Goal: Task Accomplishment & Management: Manage account settings

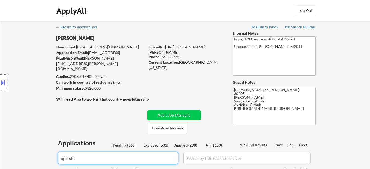
select select ""applied""
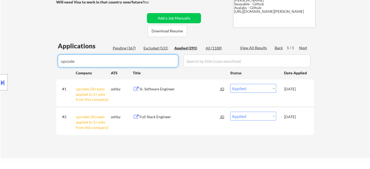
drag, startPoint x: 94, startPoint y: 60, endPoint x: 33, endPoint y: 62, distance: 60.8
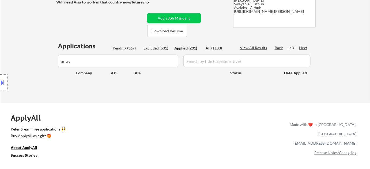
drag, startPoint x: 93, startPoint y: 60, endPoint x: 20, endPoint y: 60, distance: 73.1
click at [20, 60] on div "Location Inclusions: Denver, CO Glendale, CO Edgewater, CO Wheat Ridge, CO Comm…" at bounding box center [48, 82] width 96 height 99
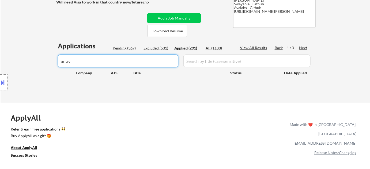
drag, startPoint x: 10, startPoint y: 63, endPoint x: 0, endPoint y: 63, distance: 9.9
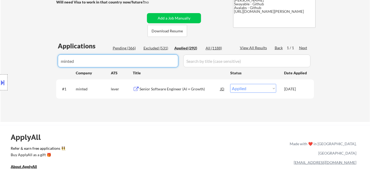
drag, startPoint x: 97, startPoint y: 59, endPoint x: 35, endPoint y: 62, distance: 61.4
drag, startPoint x: 101, startPoint y: 61, endPoint x: 33, endPoint y: 59, distance: 67.5
type input "upbound"
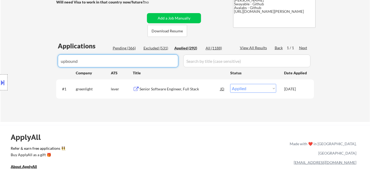
select select ""applied""
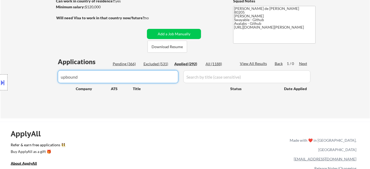
scroll to position [73, 0]
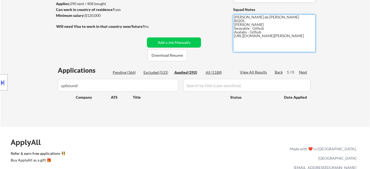
drag, startPoint x: 234, startPoint y: 37, endPoint x: 255, endPoint y: 43, distance: 21.6
click at [255, 43] on textarea "[PERSON_NAME] de [PERSON_NAME] 80205 [PERSON_NAME] Swayable - Github Avalabs - …" at bounding box center [274, 33] width 82 height 38
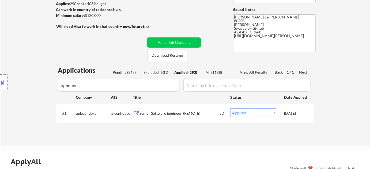
drag, startPoint x: 95, startPoint y: 84, endPoint x: 3, endPoint y: 84, distance: 92.1
click at [3, 84] on div "Location Inclusions: Denver, CO Glendale, CO Edgewater, CO Wheat Ridge, CO Comm…" at bounding box center [48, 82] width 96 height 99
click at [5, 87] on body "← Return to /applysquad Mailslurp Inbox Job Search Builder Adam Gusky User Emai…" at bounding box center [185, 11] width 370 height 169
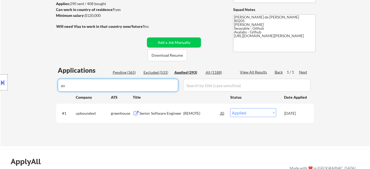
type input "ava"
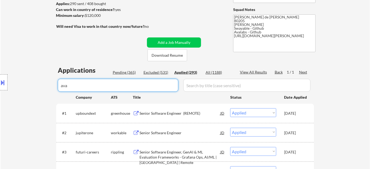
select select ""applied""
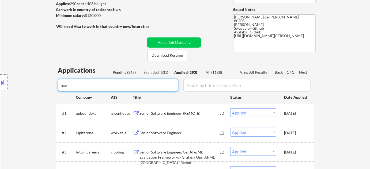
select select ""applied""
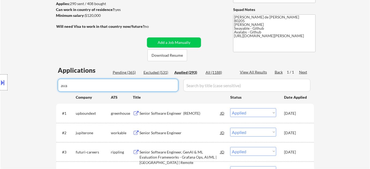
select select ""applied""
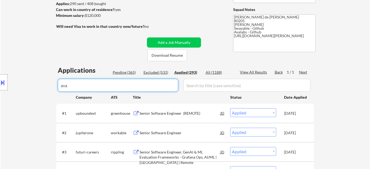
select select ""applied""
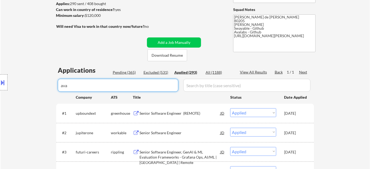
select select ""applied""
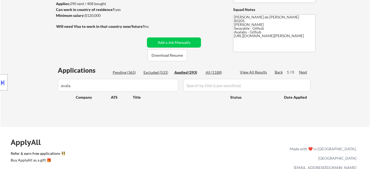
drag, startPoint x: 90, startPoint y: 84, endPoint x: 33, endPoint y: 92, distance: 57.5
click at [33, 92] on div "Location Inclusions: Denver, CO Glendale, CO Edgewater, CO Wheat Ridge, CO Comm…" at bounding box center [48, 82] width 96 height 99
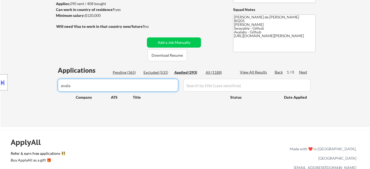
drag, startPoint x: 116, startPoint y: 85, endPoint x: 15, endPoint y: 91, distance: 101.6
click at [29, 91] on body "← Return to /applysquad Mailslurp Inbox Job Search Builder Adam Gusky User Emai…" at bounding box center [185, 11] width 370 height 169
click at [43, 89] on div "Location Inclusions: Denver, CO Glendale, CO Edgewater, CO Wheat Ridge, CO Comm…" at bounding box center [48, 82] width 96 height 99
drag, startPoint x: 119, startPoint y: 84, endPoint x: 20, endPoint y: 85, distance: 98.8
click at [20, 85] on body "← Return to /applysquad Mailslurp Inbox Job Search Builder Adam Gusky User Emai…" at bounding box center [185, 11] width 370 height 169
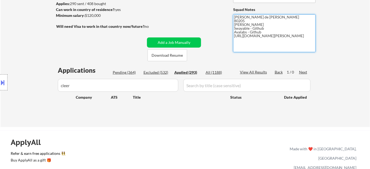
drag, startPoint x: 234, startPoint y: 36, endPoint x: 257, endPoint y: 40, distance: 22.9
click at [257, 40] on textarea "[PERSON_NAME] de [PERSON_NAME] 80205 [PERSON_NAME] Swayable - Github Avalabs - …" at bounding box center [274, 33] width 82 height 38
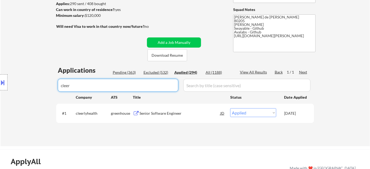
drag, startPoint x: 98, startPoint y: 81, endPoint x: 6, endPoint y: 82, distance: 92.1
click at [9, 82] on body "← Return to /applysquad Mailslurp Inbox Job Search Builder Adam Gusky User Emai…" at bounding box center [185, 11] width 370 height 169
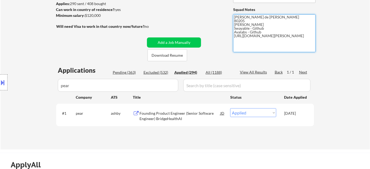
drag, startPoint x: 234, startPoint y: 36, endPoint x: 257, endPoint y: 42, distance: 23.5
click at [257, 42] on textarea "[PERSON_NAME] de [PERSON_NAME] 80205 [PERSON_NAME] Swayable - Github Avalabs - …" at bounding box center [274, 33] width 82 height 38
drag, startPoint x: 99, startPoint y: 87, endPoint x: 18, endPoint y: 87, distance: 80.8
click at [18, 87] on body "← Return to /applysquad Mailslurp Inbox Job Search Builder Adam Gusky User Emai…" at bounding box center [185, 11] width 370 height 169
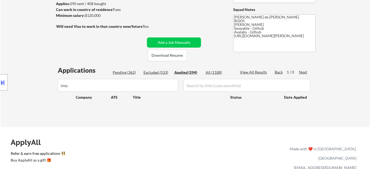
click at [42, 81] on body "← Return to /applysquad Mailslurp Inbox Job Search Builder Adam Gusky User Emai…" at bounding box center [185, 11] width 370 height 169
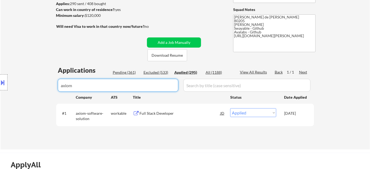
drag, startPoint x: 96, startPoint y: 83, endPoint x: 17, endPoint y: 85, distance: 79.2
click at [17, 85] on body "← Return to /applysquad Mailslurp Inbox Job Search Builder Adam Gusky User Emai…" at bounding box center [185, 11] width 370 height 169
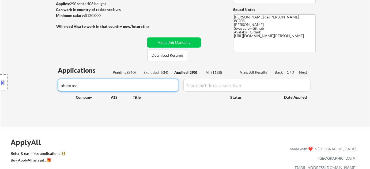
drag, startPoint x: 105, startPoint y: 83, endPoint x: 0, endPoint y: 84, distance: 105.2
click at [0, 84] on body "← Return to /applysquad Mailslurp Inbox Job Search Builder Adam Gusky User Emai…" at bounding box center [185, 11] width 370 height 169
drag, startPoint x: 26, startPoint y: 86, endPoint x: 13, endPoint y: 83, distance: 14.0
click at [21, 86] on body "← Return to /applysquad Mailslurp Inbox Job Search Builder Adam Gusky User Emai…" at bounding box center [185, 11] width 370 height 169
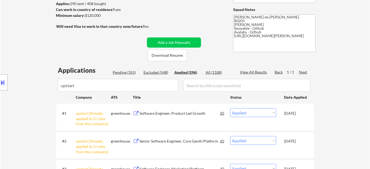
drag, startPoint x: 120, startPoint y: 90, endPoint x: 30, endPoint y: 88, distance: 90.5
click at [30, 88] on body "← Return to /applysquad Mailslurp Inbox Job Search Builder Adam Gusky User Emai…" at bounding box center [185, 11] width 370 height 169
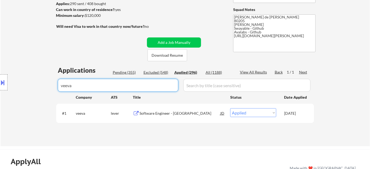
drag, startPoint x: 118, startPoint y: 88, endPoint x: 25, endPoint y: 90, distance: 93.4
click at [37, 90] on body "← Return to /applysquad Mailslurp Inbox Job Search Builder Adam Gusky User Emai…" at bounding box center [185, 11] width 370 height 169
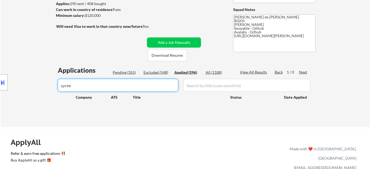
type input "spree"
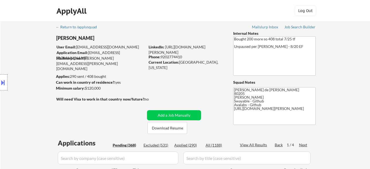
select select ""pending""
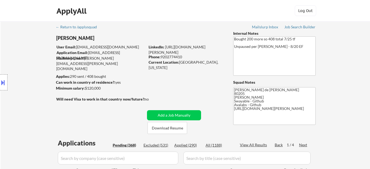
select select ""pending""
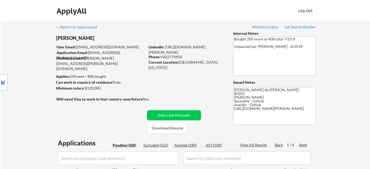
select select ""pending""
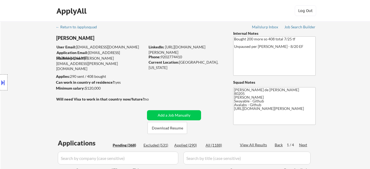
select select ""pending""
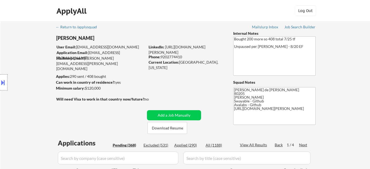
select select ""pending""
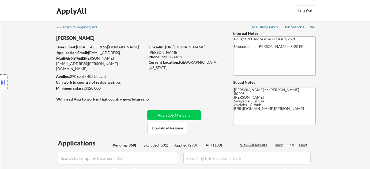
select select ""pending""
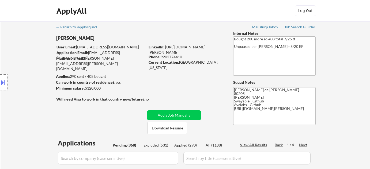
select select ""pending""
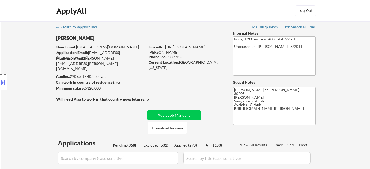
select select ""pending""
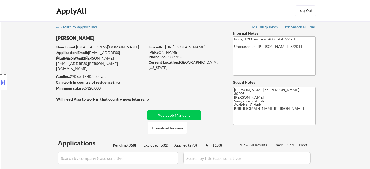
select select ""pending""
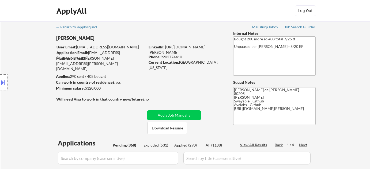
select select ""pending""
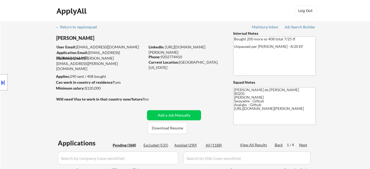
select select ""pending""
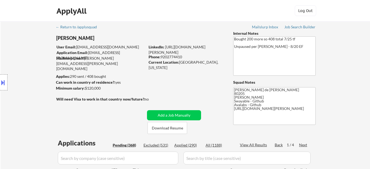
select select ""pending""
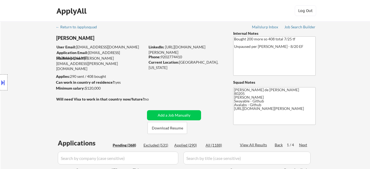
select select ""pending""
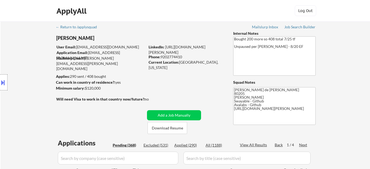
select select ""pending""
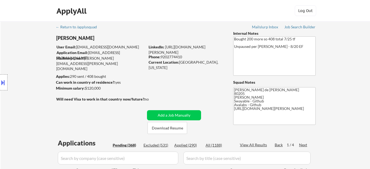
select select ""pending""
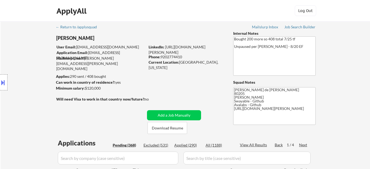
select select ""pending""
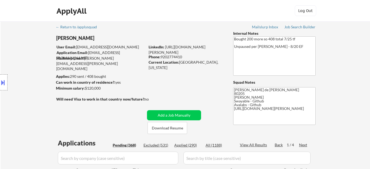
select select ""pending""
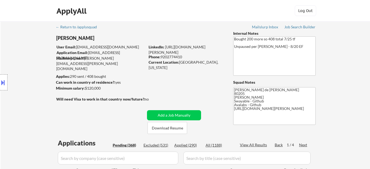
select select ""pending""
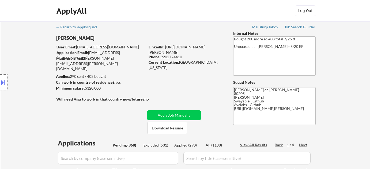
select select ""pending""
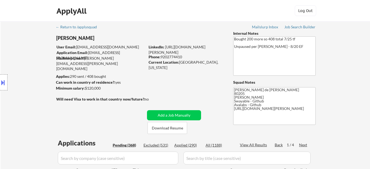
select select ""pending""
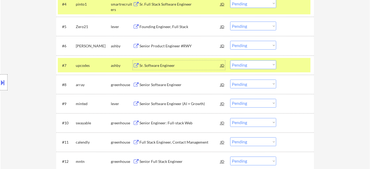
scroll to position [243, 0]
click at [249, 62] on select "Choose an option... Pending Applied Excluded (Questions) Excluded (Expired) Exc…" at bounding box center [253, 64] width 46 height 9
click at [230, 60] on select "Choose an option... Pending Applied Excluded (Questions) Excluded (Expired) Exc…" at bounding box center [253, 64] width 46 height 9
select select ""pending""
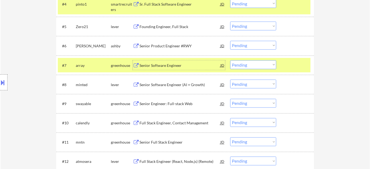
click at [154, 64] on div "Senior Software Engineer" at bounding box center [179, 65] width 81 height 5
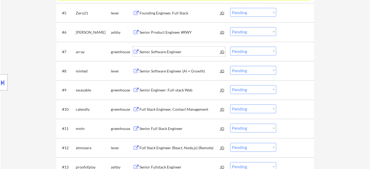
scroll to position [268, 0]
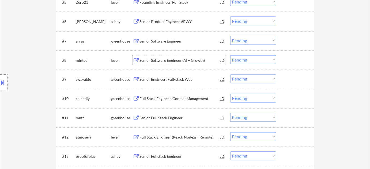
click at [161, 62] on div "Senior Software Engineer (AI + Growth)" at bounding box center [179, 60] width 81 height 5
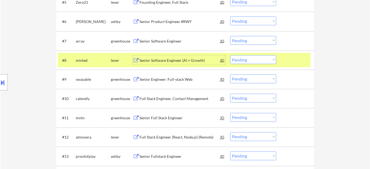
click at [246, 58] on select "Choose an option... Pending Applied Excluded (Questions) Excluded (Expired) Exc…" at bounding box center [253, 59] width 46 height 9
click at [230, 55] on select "Choose an option... Pending Applied Excluded (Questions) Excluded (Expired) Exc…" at bounding box center [253, 59] width 46 height 9
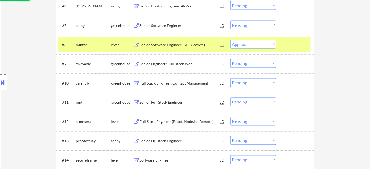
scroll to position [316, 0]
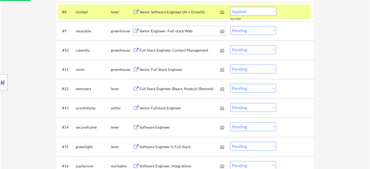
click at [161, 31] on div "Senior Engineer: Full-stack Web" at bounding box center [179, 31] width 81 height 5
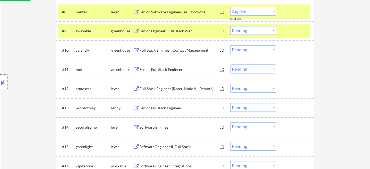
select select ""pending""
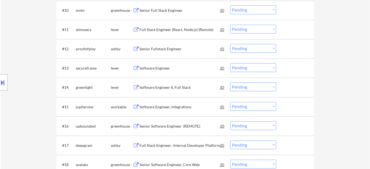
scroll to position [365, 0]
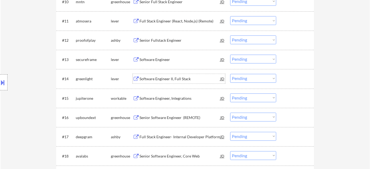
click at [165, 81] on div "Software Engineer II, Full Stack" at bounding box center [179, 78] width 81 height 5
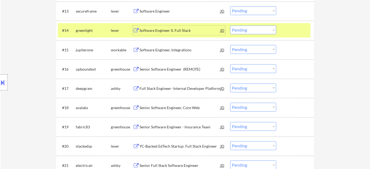
scroll to position [413, 0]
click at [164, 68] on div "Senior Software Engineer (REMOTE)" at bounding box center [179, 68] width 81 height 5
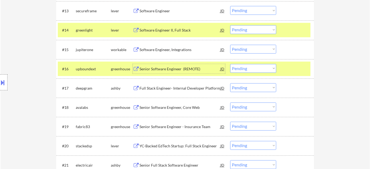
click at [241, 69] on select "Choose an option... Pending Applied Excluded (Questions) Excluded (Expired) Exc…" at bounding box center [253, 68] width 46 height 9
click at [230, 64] on select "Choose an option... Pending Applied Excluded (Questions) Excluded (Expired) Exc…" at bounding box center [253, 68] width 46 height 9
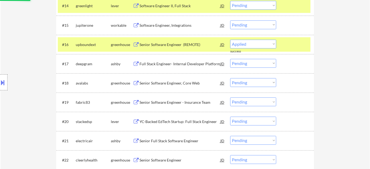
select select ""pending""
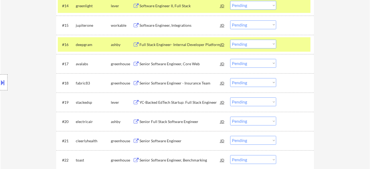
click at [148, 63] on div "Senior Software Engineer, Core Web" at bounding box center [179, 63] width 81 height 5
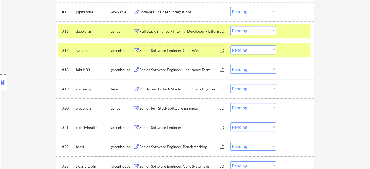
scroll to position [462, 0]
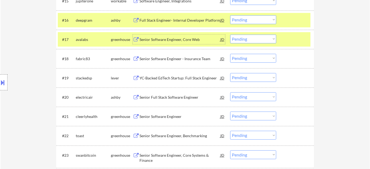
click at [180, 96] on div "Senior Full Stack Software Engineer" at bounding box center [179, 97] width 81 height 5
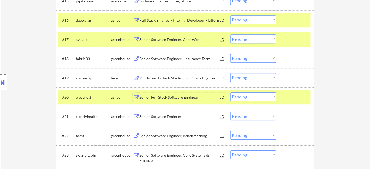
click at [241, 96] on select "Choose an option... Pending Applied Excluded (Questions) Excluded (Expired) Exc…" at bounding box center [253, 96] width 46 height 9
click at [230, 92] on select "Choose an option... Pending Applied Excluded (Questions) Excluded (Expired) Exc…" at bounding box center [253, 96] width 46 height 9
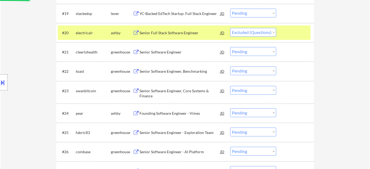
scroll to position [535, 0]
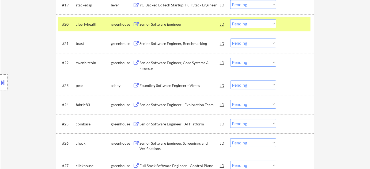
click at [165, 25] on div "Senior Software Engineer" at bounding box center [179, 24] width 81 height 5
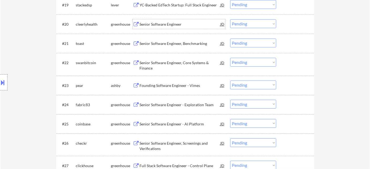
click at [239, 30] on div "#20 cleerlyhealth greenhouse Senior Software Engineer JD Choose an option... Pe…" at bounding box center [184, 24] width 253 height 14
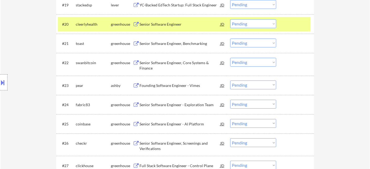
click at [242, 26] on select "Choose an option... Pending Applied Excluded (Questions) Excluded (Expired) Exc…" at bounding box center [253, 23] width 46 height 9
click at [230, 19] on select "Choose an option... Pending Applied Excluded (Questions) Excluded (Expired) Exc…" at bounding box center [253, 23] width 46 height 9
select select ""pending""
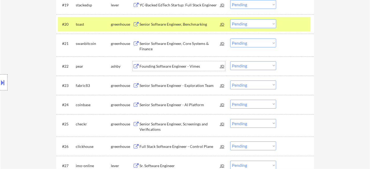
click at [157, 65] on div "Founding Software Engineer - Vimes" at bounding box center [179, 66] width 81 height 5
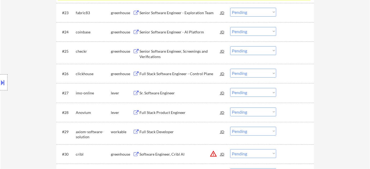
scroll to position [632, 0]
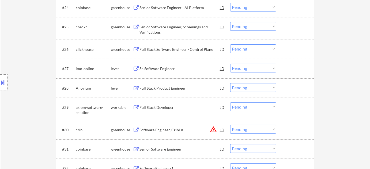
click at [176, 68] on div "Sr. Software Engineer" at bounding box center [179, 68] width 81 height 5
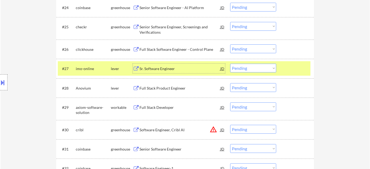
click at [245, 68] on select "Choose an option... Pending Applied Excluded (Questions) Excluded (Expired) Exc…" at bounding box center [253, 68] width 46 height 9
click at [230, 64] on select "Choose an option... Pending Applied Excluded (Questions) Excluded (Expired) Exc…" at bounding box center [253, 68] width 46 height 9
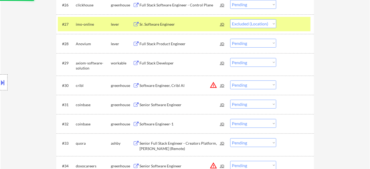
scroll to position [681, 0]
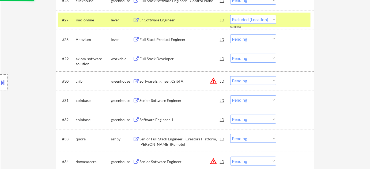
click at [163, 56] on div "Full Stack Developer" at bounding box center [179, 58] width 81 height 5
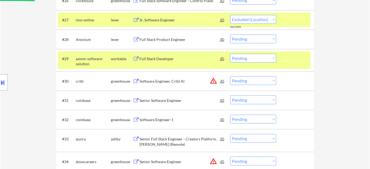
select select ""pending""
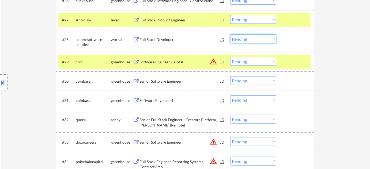
click at [256, 37] on select "Choose an option... Pending Applied Excluded (Questions) Excluded (Expired) Exc…" at bounding box center [253, 39] width 46 height 9
click at [230, 35] on select "Choose an option... Pending Applied Excluded (Questions) Excluded (Expired) Exc…" at bounding box center [253, 39] width 46 height 9
select select ""pending""
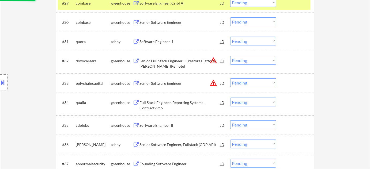
scroll to position [754, 0]
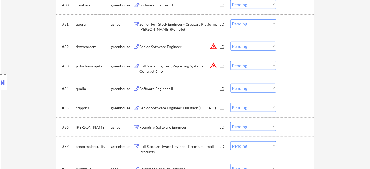
click at [214, 66] on button "warning_amber" at bounding box center [213, 65] width 7 height 7
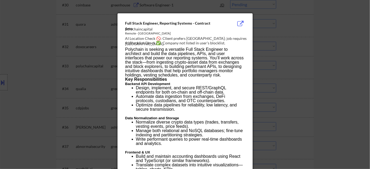
click at [294, 70] on div at bounding box center [185, 84] width 370 height 169
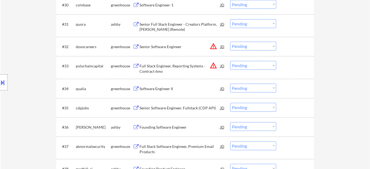
click at [252, 60] on div "#33 polychaincapital greenhouse Full Stack Engineer, Reporting Systems - Contra…" at bounding box center [184, 68] width 253 height 18
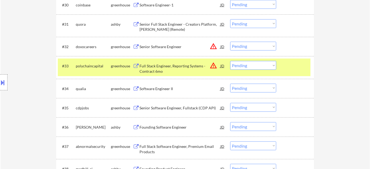
click at [250, 66] on select "Choose an option... Pending Applied Excluded (Questions) Excluded (Expired) Exc…" at bounding box center [253, 65] width 46 height 9
click at [230, 61] on select "Choose an option... Pending Applied Excluded (Questions) Excluded (Expired) Exc…" at bounding box center [253, 65] width 46 height 9
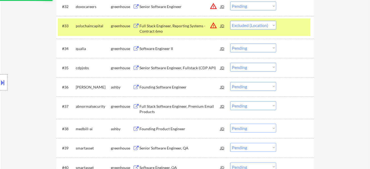
scroll to position [803, 0]
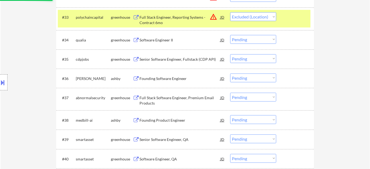
click at [145, 99] on div "Full Stack Software Engineer, Premium Email Products" at bounding box center [179, 100] width 81 height 10
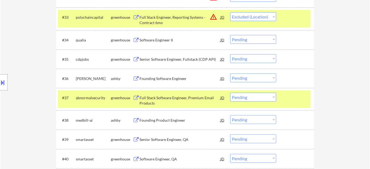
select select ""pending""
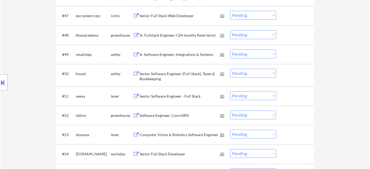
scroll to position [1070, 0]
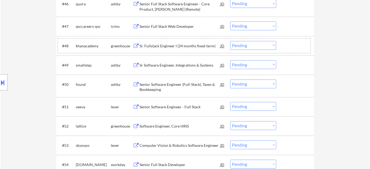
click at [174, 40] on div "#48 khanacademy greenhouse Sr. Fullstack Engineer I (24 months fixed-term) JD C…" at bounding box center [184, 46] width 253 height 14
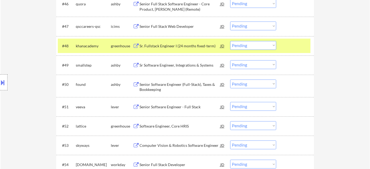
click at [172, 47] on div "Sr. Fullstack Engineer I (24 months fixed-term)" at bounding box center [179, 45] width 81 height 5
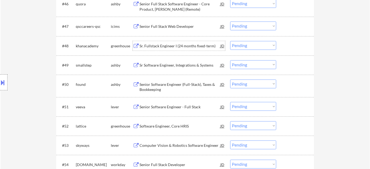
click at [248, 46] on select "Choose an option... Pending Applied Excluded (Questions) Excluded (Expired) Exc…" at bounding box center [253, 45] width 46 height 9
click at [230, 41] on select "Choose an option... Pending Applied Excluded (Questions) Excluded (Expired) Exc…" at bounding box center [253, 45] width 46 height 9
select select ""pending""
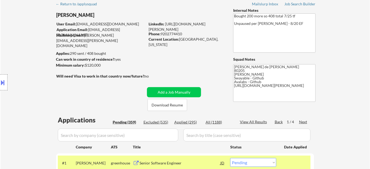
scroll to position [73, 0]
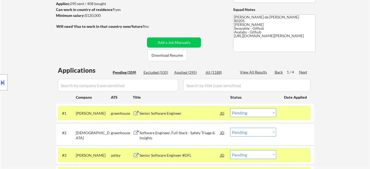
click at [135, 83] on input "input" at bounding box center [118, 85] width 120 height 13
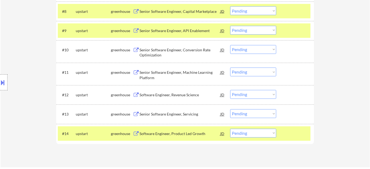
scroll to position [316, 0]
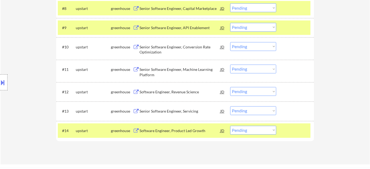
type input "upstart"
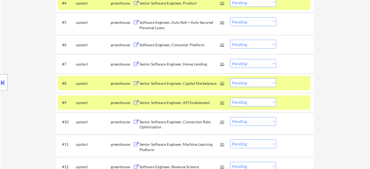
scroll to position [243, 0]
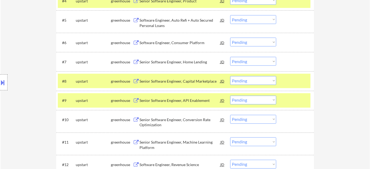
click at [173, 43] on div "Software Engineer, Consumer Platform" at bounding box center [179, 42] width 81 height 5
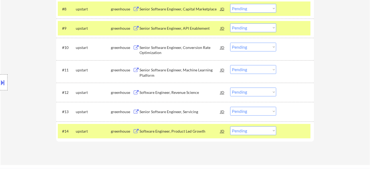
scroll to position [316, 0]
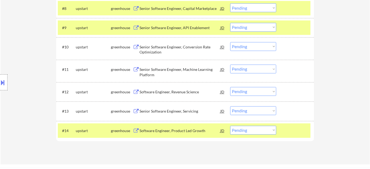
click at [178, 132] on div "Software Engineer, Product Led Growth" at bounding box center [179, 130] width 81 height 5
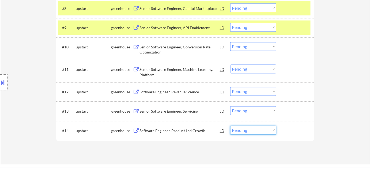
click at [241, 130] on select "Choose an option... Pending Applied Excluded (Questions) Excluded (Expired) Exc…" at bounding box center [253, 130] width 46 height 9
select select ""applied""
click at [230, 126] on select "Choose an option... Pending Applied Excluded (Questions) Excluded (Expired) Exc…" at bounding box center [253, 130] width 46 height 9
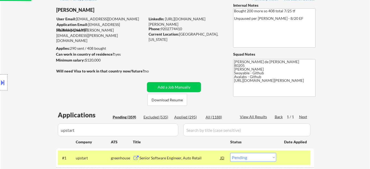
scroll to position [73, 0]
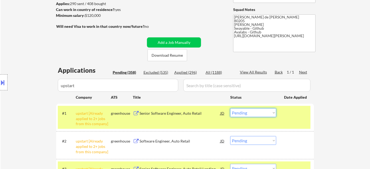
click at [250, 112] on select "Choose an option... Pending Applied Excluded (Questions) Excluded (Expired) Exc…" at bounding box center [253, 112] width 46 height 9
click at [230, 108] on select "Choose an option... Pending Applied Excluded (Questions) Excluded (Expired) Exc…" at bounding box center [253, 112] width 46 height 9
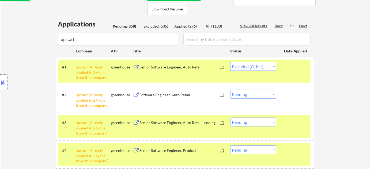
scroll to position [121, 0]
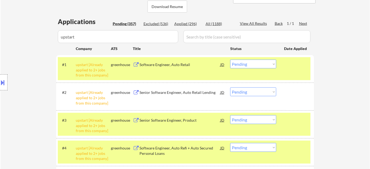
drag, startPoint x: 260, startPoint y: 62, endPoint x: 255, endPoint y: 67, distance: 6.8
click at [260, 62] on select "Choose an option... Pending Applied Excluded (Questions) Excluded (Expired) Exc…" at bounding box center [253, 64] width 46 height 9
click at [230, 60] on select "Choose an option... Pending Applied Excluded (Questions) Excluded (Expired) Exc…" at bounding box center [253, 64] width 46 height 9
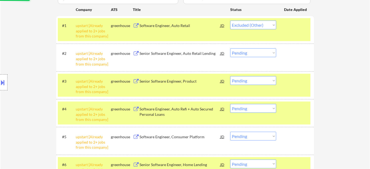
scroll to position [170, 0]
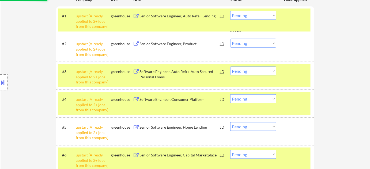
click at [257, 15] on select "Choose an option... Pending Applied Excluded (Questions) Excluded (Expired) Exc…" at bounding box center [253, 15] width 46 height 9
click at [230, 11] on select "Choose an option... Pending Applied Excluded (Questions) Excluded (Expired) Exc…" at bounding box center [253, 15] width 46 height 9
select select ""pending""
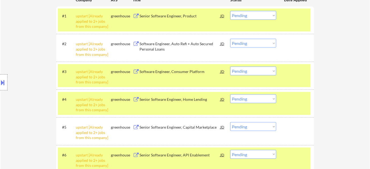
click at [265, 42] on select "Choose an option... Pending Applied Excluded (Questions) Excluded (Expired) Exc…" at bounding box center [253, 43] width 46 height 9
click at [230, 39] on select "Choose an option... Pending Applied Excluded (Questions) Excluded (Expired) Exc…" at bounding box center [253, 43] width 46 height 9
select select ""pending""
click at [263, 18] on select "Choose an option... Pending Applied Excluded (Questions) Excluded (Expired) Exc…" at bounding box center [253, 15] width 46 height 9
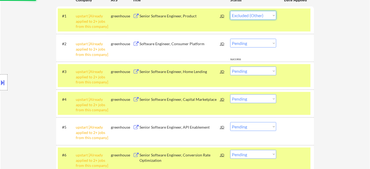
click at [230, 11] on select "Choose an option... Pending Applied Excluded (Questions) Excluded (Expired) Exc…" at bounding box center [253, 15] width 46 height 9
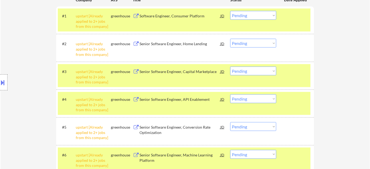
click at [251, 13] on select "Choose an option... Pending Applied Excluded (Questions) Excluded (Expired) Exc…" at bounding box center [253, 15] width 46 height 9
click at [230, 11] on select "Choose an option... Pending Applied Excluded (Questions) Excluded (Expired) Exc…" at bounding box center [253, 15] width 46 height 9
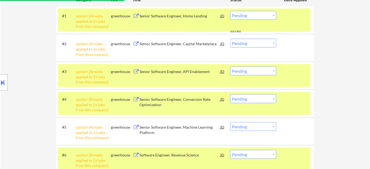
click at [253, 14] on select "Choose an option... Pending Applied Excluded (Questions) Excluded (Expired) Exc…" at bounding box center [253, 15] width 46 height 9
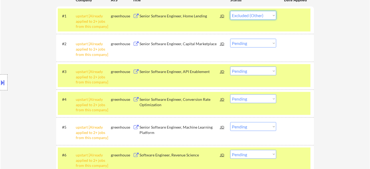
click at [230, 11] on select "Choose an option... Pending Applied Excluded (Questions) Excluded (Expired) Exc…" at bounding box center [253, 15] width 46 height 9
select select ""pending""
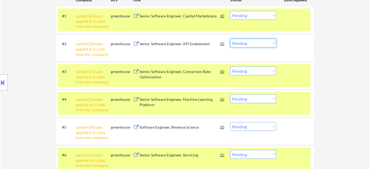
click at [256, 44] on select "Choose an option... Pending Applied Excluded (Questions) Excluded (Expired) Exc…" at bounding box center [253, 43] width 46 height 9
click at [230, 39] on select "Choose an option... Pending Applied Excluded (Questions) Excluded (Expired) Exc…" at bounding box center [253, 43] width 46 height 9
select select ""pending""
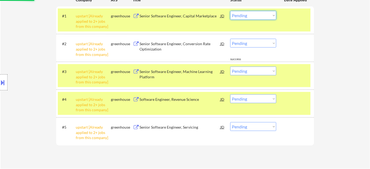
click at [266, 15] on select "Choose an option... Pending Applied Excluded (Questions) Excluded (Expired) Exc…" at bounding box center [253, 15] width 46 height 9
click at [230, 11] on select "Choose an option... Pending Applied Excluded (Questions) Excluded (Expired) Exc…" at bounding box center [253, 15] width 46 height 9
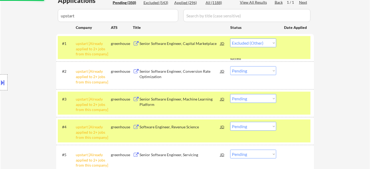
scroll to position [121, 0]
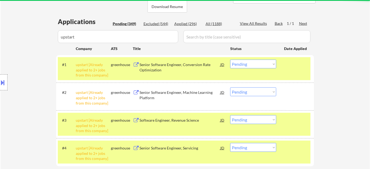
click at [252, 65] on select "Choose an option... Pending Applied Excluded (Questions) Excluded (Expired) Exc…" at bounding box center [253, 64] width 46 height 9
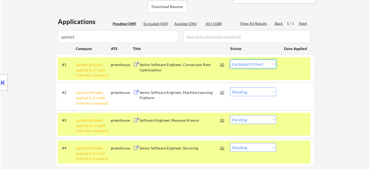
click at [230, 60] on select "Choose an option... Pending Applied Excluded (Questions) Excluded (Expired) Exc…" at bounding box center [253, 64] width 46 height 9
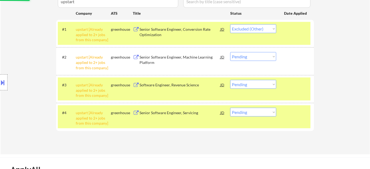
scroll to position [170, 0]
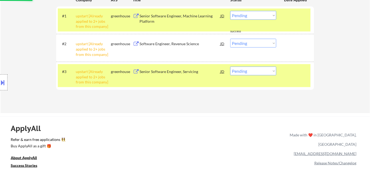
drag, startPoint x: 262, startPoint y: 16, endPoint x: 260, endPoint y: 19, distance: 4.3
click at [262, 16] on select "Choose an option... Pending Applied Excluded (Questions) Excluded (Expired) Exc…" at bounding box center [253, 15] width 46 height 9
click at [253, 85] on div "#3 upstart [Already applied to 2+ jobs from this company] greenhouse Senior Sof…" at bounding box center [184, 75] width 253 height 23
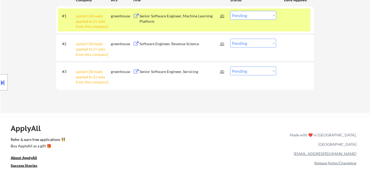
click at [263, 18] on select "Choose an option... Pending Applied Excluded (Questions) Excluded (Expired) Exc…" at bounding box center [253, 15] width 46 height 9
click at [230, 11] on select "Choose an option... Pending Applied Excluded (Questions) Excluded (Expired) Exc…" at bounding box center [253, 15] width 46 height 9
select select ""pending""
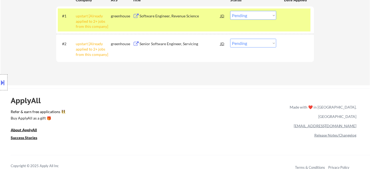
click at [261, 40] on select "Choose an option... Pending Applied Excluded (Questions) Excluded (Expired) Exc…" at bounding box center [253, 43] width 46 height 9
select select ""excluded__other_""
click at [230, 39] on select "Choose an option... Pending Applied Excluded (Questions) Excluded (Expired) Exc…" at bounding box center [253, 43] width 46 height 9
click at [256, 20] on div "#1 upstart [Already applied to 2+ jobs from this company] greenhouse Software E…" at bounding box center [184, 20] width 253 height 23
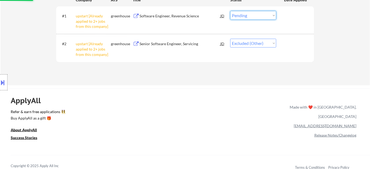
click at [259, 17] on select "Choose an option... Pending Applied Excluded (Questions) Excluded (Expired) Exc…" at bounding box center [253, 15] width 46 height 9
select select ""excluded__other_""
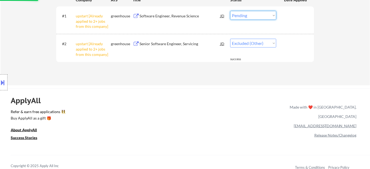
select select ""excluded__other_""
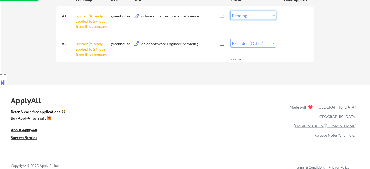
select select ""excluded__other_""
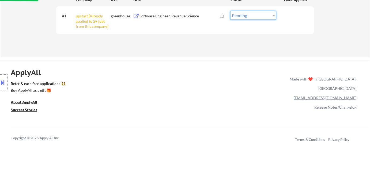
select select ""excluded__other_""
click at [230, 11] on select "Choose an option... Pending Applied Excluded (Questions) Excluded (Expired) Exc…" at bounding box center [253, 15] width 46 height 9
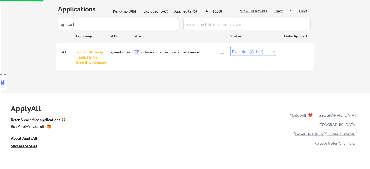
scroll to position [73, 0]
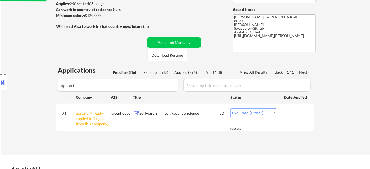
drag, startPoint x: 142, startPoint y: 85, endPoint x: 0, endPoint y: 81, distance: 141.6
click at [0, 85] on body "← Return to /applysquad Mailslurp Inbox Job Search Builder Adam Gusky User Emai…" at bounding box center [185, 11] width 370 height 169
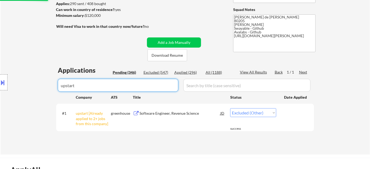
select select ""excluded__other_""
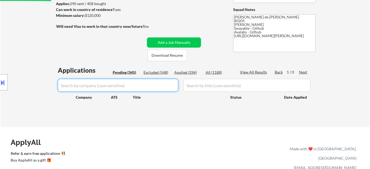
select select ""pending""
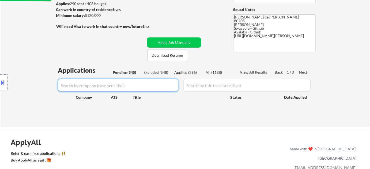
select select ""pending""
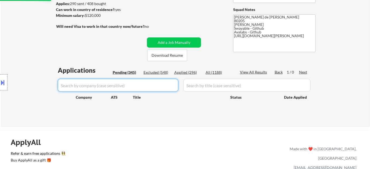
select select ""pending""
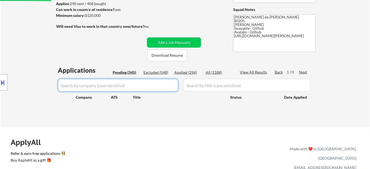
select select ""pending""
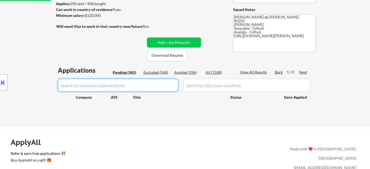
select select ""pending""
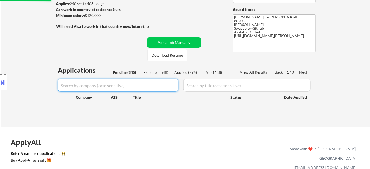
select select ""pending""
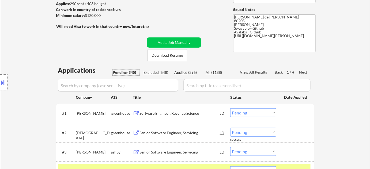
click at [134, 74] on div "Pending (345)" at bounding box center [126, 72] width 27 height 5
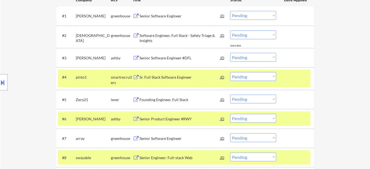
scroll to position [97, 0]
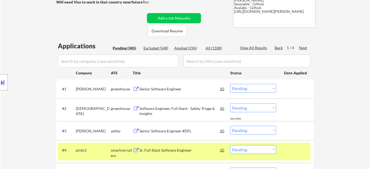
click at [303, 48] on div "Next" at bounding box center [303, 47] width 9 height 5
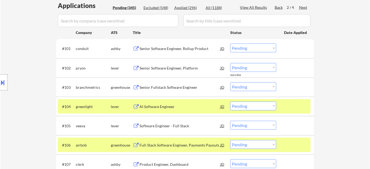
scroll to position [146, 0]
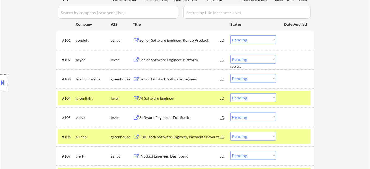
click at [174, 116] on div "Software Engineer - Full Stack" at bounding box center [179, 117] width 81 height 5
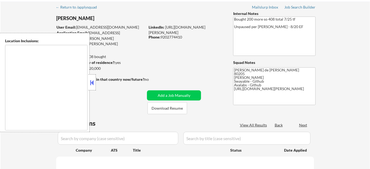
scroll to position [73, 0]
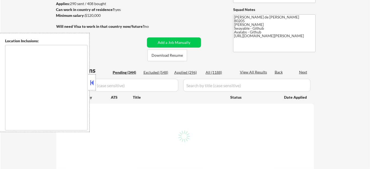
type textarea "[GEOGRAPHIC_DATA], [GEOGRAPHIC_DATA] [GEOGRAPHIC_DATA], [GEOGRAPHIC_DATA], [GEO…"
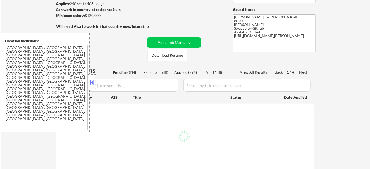
click at [92, 86] on button at bounding box center [92, 83] width 6 height 8
select select ""pending""
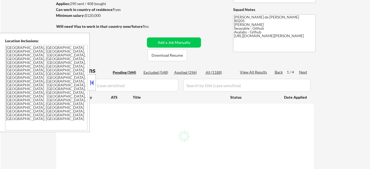
select select ""pending""
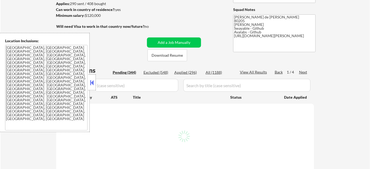
select select ""pending""
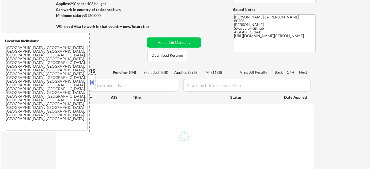
select select ""pending""
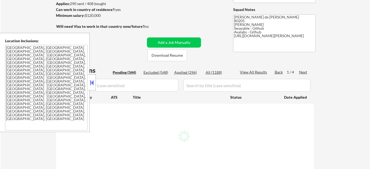
select select ""pending""
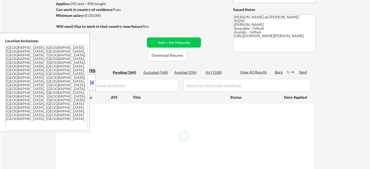
select select ""pending""
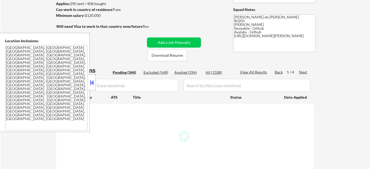
select select ""pending""
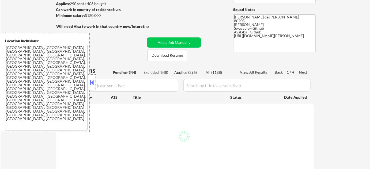
select select ""pending""
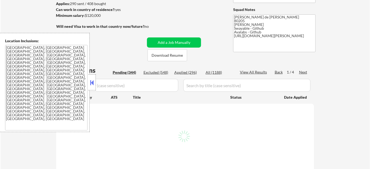
select select ""pending""
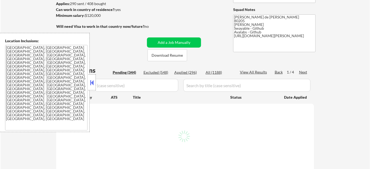
select select ""pending""
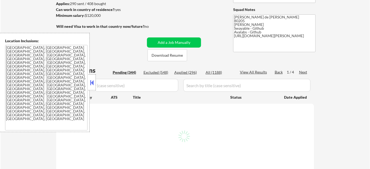
select select ""pending""
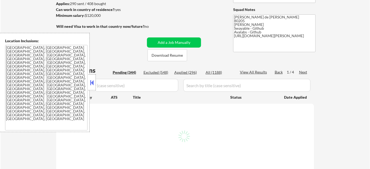
select select ""pending""
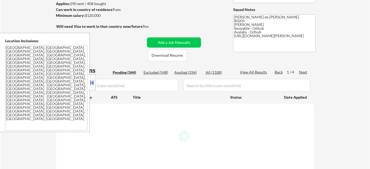
select select ""pending""
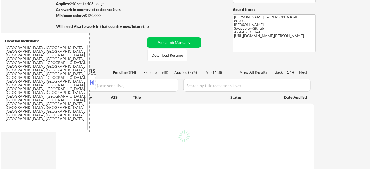
select select ""pending""
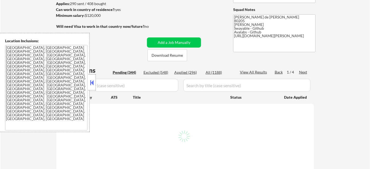
select select ""pending""
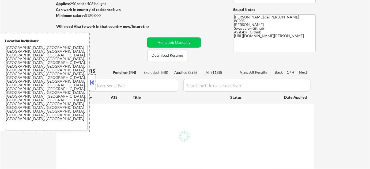
select select ""pending""
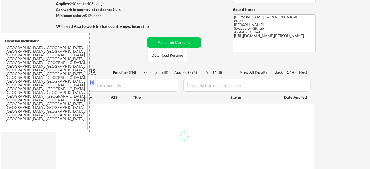
select select ""pending""
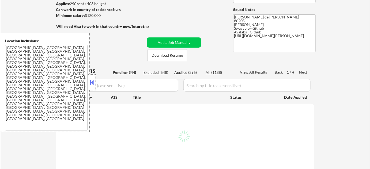
select select ""pending""
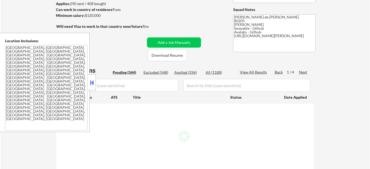
select select ""pending""
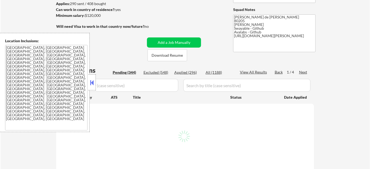
select select ""pending""
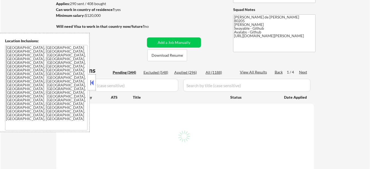
select select ""pending""
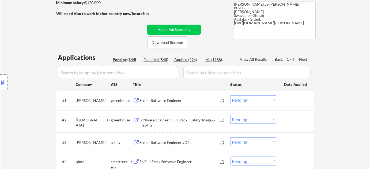
scroll to position [97, 0]
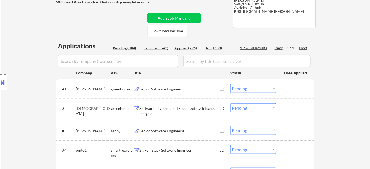
click at [141, 66] on input "input" at bounding box center [118, 61] width 120 height 13
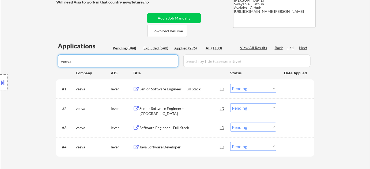
type input "veeva"
drag, startPoint x: 109, startPoint y: 62, endPoint x: 38, endPoint y: 62, distance: 70.7
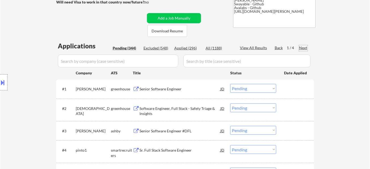
click at [306, 48] on div "Next" at bounding box center [303, 47] width 9 height 5
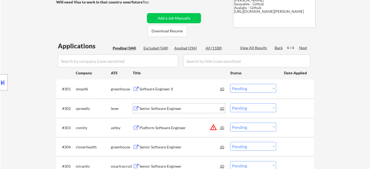
click at [156, 105] on div "Senior Software Engineer" at bounding box center [179, 109] width 81 height 10
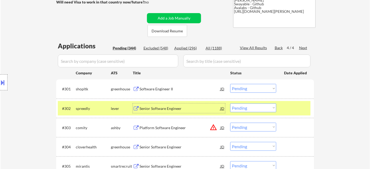
click at [263, 108] on select "Choose an option... Pending Applied Excluded (Questions) Excluded (Expired) Exc…" at bounding box center [253, 108] width 46 height 9
click at [230, 104] on select "Choose an option... Pending Applied Excluded (Questions) Excluded (Expired) Exc…" at bounding box center [253, 108] width 46 height 9
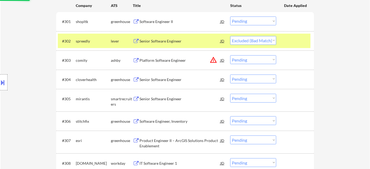
scroll to position [170, 0]
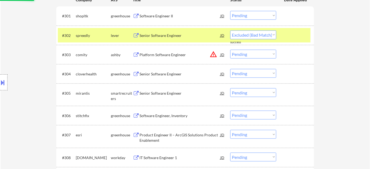
select select ""pending""
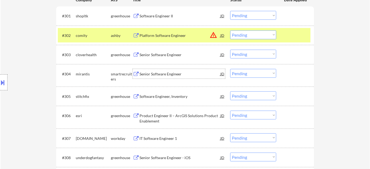
click at [154, 72] on div "Senior Software Engineer" at bounding box center [179, 73] width 81 height 5
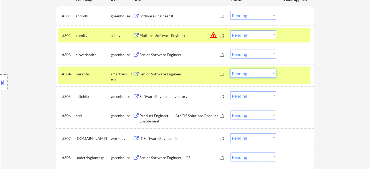
click at [266, 72] on select "Choose an option... Pending Applied Excluded (Questions) Excluded (Expired) Exc…" at bounding box center [253, 73] width 46 height 9
click at [230, 69] on select "Choose an option... Pending Applied Excluded (Questions) Excluded (Expired) Exc…" at bounding box center [253, 73] width 46 height 9
select select ""pending""
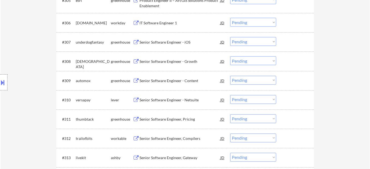
scroll to position [268, 0]
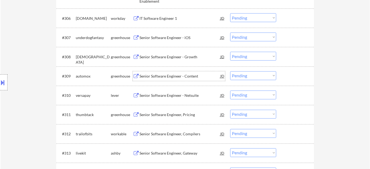
click at [179, 74] on div "Senior Software Engineer - Content" at bounding box center [179, 76] width 81 height 5
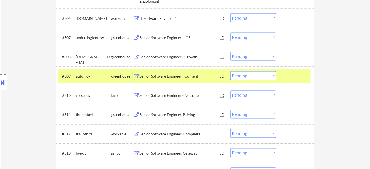
drag, startPoint x: 246, startPoint y: 76, endPoint x: 246, endPoint y: 79, distance: 2.7
click at [246, 76] on select "Choose an option... Pending Applied Excluded (Questions) Excluded (Expired) Exc…" at bounding box center [253, 75] width 46 height 9
click at [230, 71] on select "Choose an option... Pending Applied Excluded (Questions) Excluded (Expired) Exc…" at bounding box center [253, 75] width 46 height 9
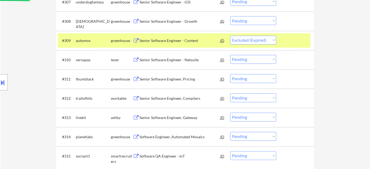
scroll to position [316, 0]
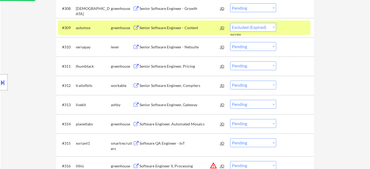
select select ""pending""
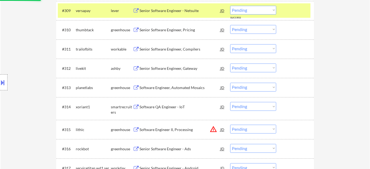
scroll to position [340, 0]
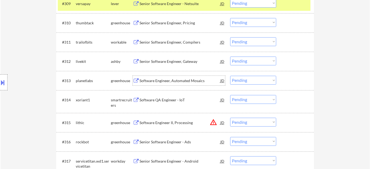
click at [178, 82] on div "Software Engineer, Automated Mosaics" at bounding box center [179, 80] width 81 height 5
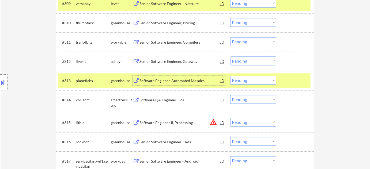
click at [260, 81] on select "Choose an option... Pending Applied Excluded (Questions) Excluded (Expired) Exc…" at bounding box center [253, 80] width 46 height 9
click at [230, 76] on select "Choose an option... Pending Applied Excluded (Questions) Excluded (Expired) Exc…" at bounding box center [253, 80] width 46 height 9
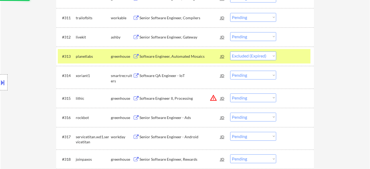
scroll to position [389, 0]
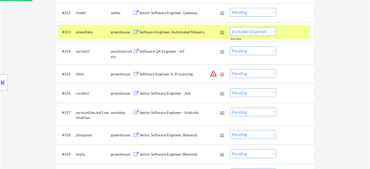
select select ""pending""
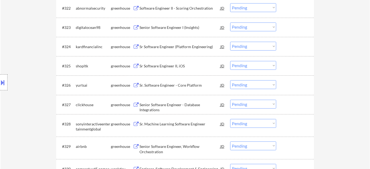
scroll to position [608, 0]
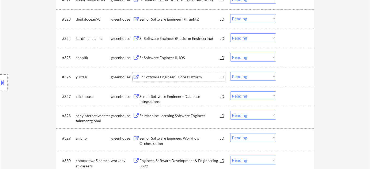
click at [173, 80] on div "Sr. Software Engineer - Core Platform" at bounding box center [179, 77] width 81 height 10
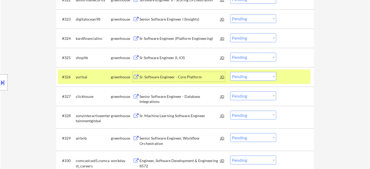
click at [259, 75] on select "Choose an option... Pending Applied Excluded (Questions) Excluded (Expired) Exc…" at bounding box center [253, 76] width 46 height 9
click at [230, 72] on select "Choose an option... Pending Applied Excluded (Questions) Excluded (Expired) Exc…" at bounding box center [253, 76] width 46 height 9
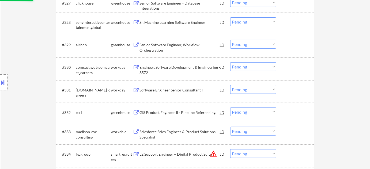
select select ""pending""
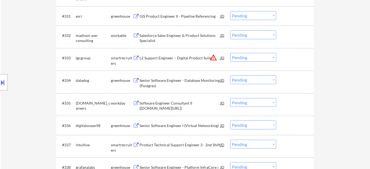
scroll to position [803, 0]
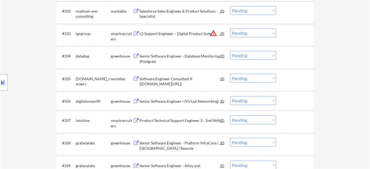
click at [144, 57] on div "Senior Software Engineer - Database Monitoring (Postgres)" at bounding box center [179, 59] width 81 height 10
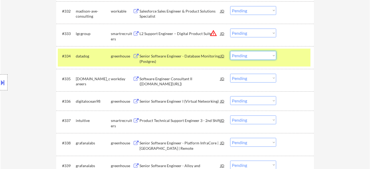
click at [260, 56] on select "Choose an option... Pending Applied Excluded (Questions) Excluded (Expired) Exc…" at bounding box center [253, 55] width 46 height 9
click at [230, 51] on select "Choose an option... Pending Applied Excluded (Questions) Excluded (Expired) Exc…" at bounding box center [253, 55] width 46 height 9
click at [215, 33] on button "warning_amber" at bounding box center [213, 32] width 7 height 7
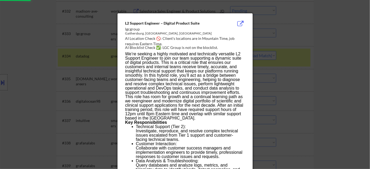
click at [287, 69] on div at bounding box center [185, 84] width 370 height 169
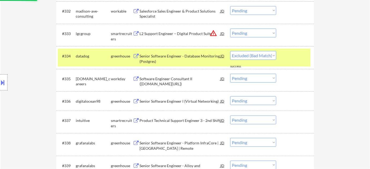
select select ""pending""
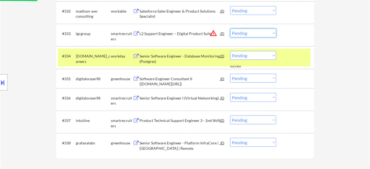
click at [258, 31] on select "Choose an option... Pending Applied Excluded (Questions) Excluded (Expired) Exc…" at bounding box center [253, 33] width 46 height 9
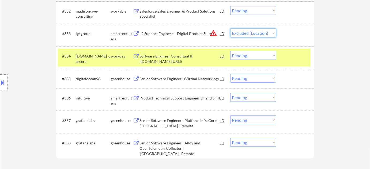
click at [230, 29] on select "Choose an option... Pending Applied Excluded (Questions) Excluded (Expired) Exc…" at bounding box center [253, 33] width 46 height 9
select select ""pending""
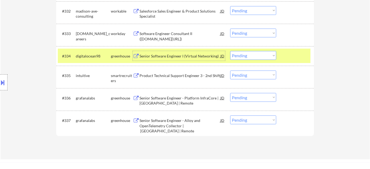
click at [186, 57] on div "Senior Software Engineer I (Virtual Networking)" at bounding box center [179, 56] width 81 height 5
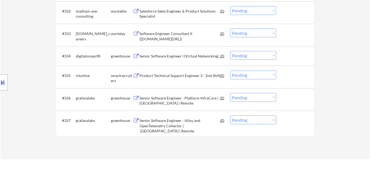
select select ""pending""
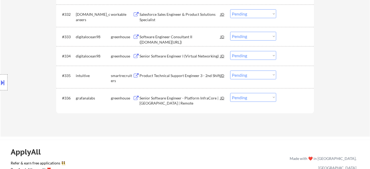
select select ""pending""
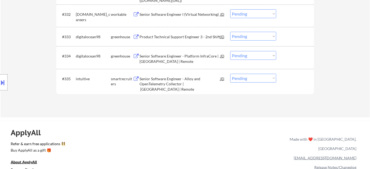
select select ""pending""
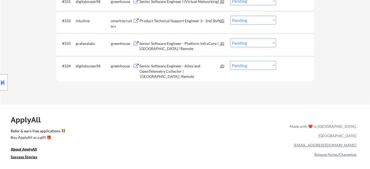
select select ""pending""
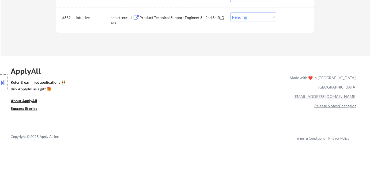
select select ""pending""
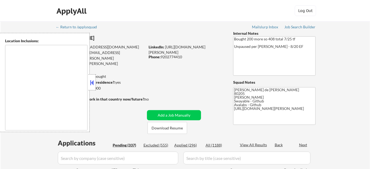
type textarea "[GEOGRAPHIC_DATA], [GEOGRAPHIC_DATA] [GEOGRAPHIC_DATA], [GEOGRAPHIC_DATA], [GEO…"
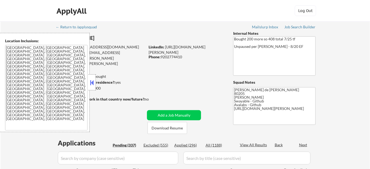
select select ""pending""
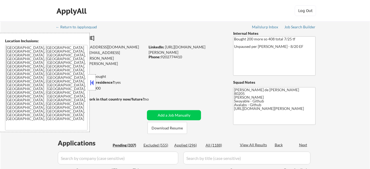
select select ""pending""
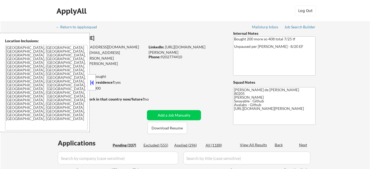
select select ""pending""
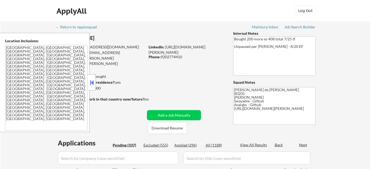
select select ""pending""
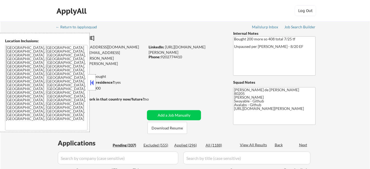
select select ""pending""
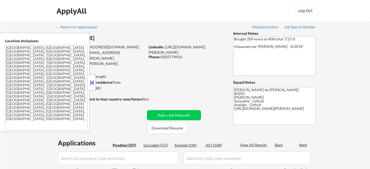
select select ""pending""
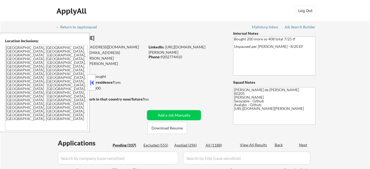
select select ""pending""
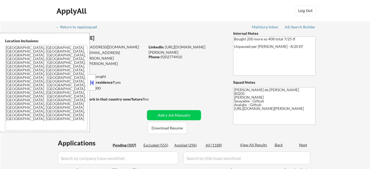
select select ""pending""
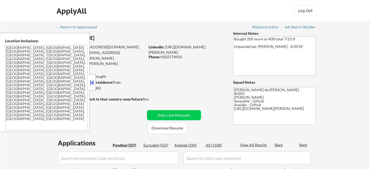
select select ""pending""
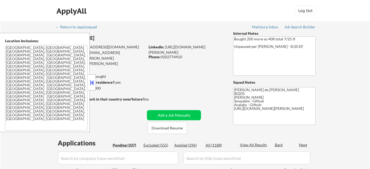
select select ""pending""
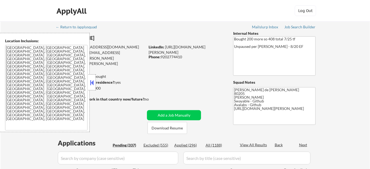
select select ""pending""
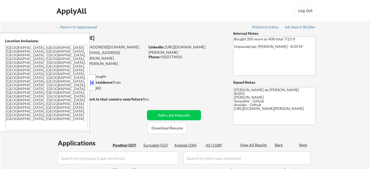
select select ""pending""
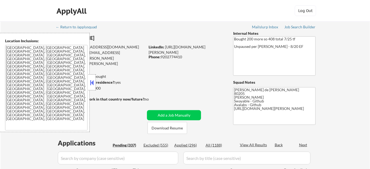
select select ""pending""
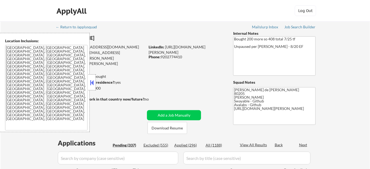
select select ""pending""
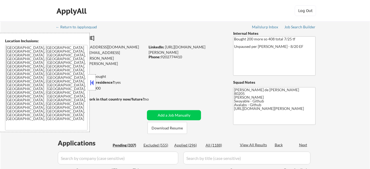
select select ""pending""
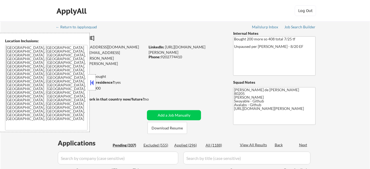
select select ""pending""
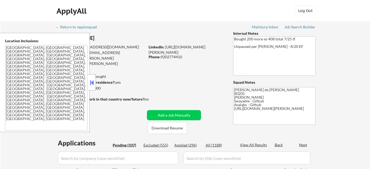
select select ""pending""
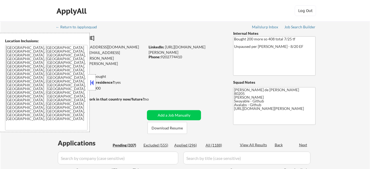
select select ""pending""
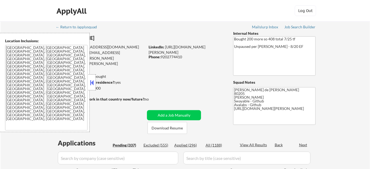
select select ""pending""
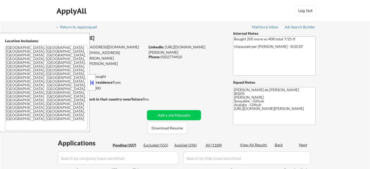
select select ""pending""
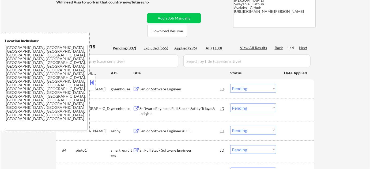
scroll to position [121, 0]
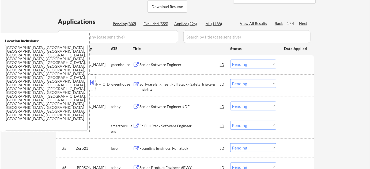
click at [93, 84] on button at bounding box center [92, 83] width 6 height 8
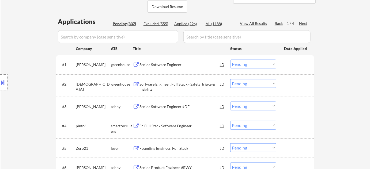
click at [302, 24] on div "Next" at bounding box center [303, 23] width 9 height 5
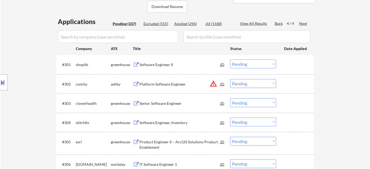
click at [215, 82] on button "warning_amber" at bounding box center [213, 83] width 7 height 7
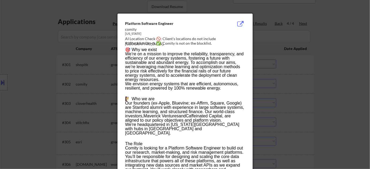
click at [287, 90] on div at bounding box center [185, 84] width 370 height 169
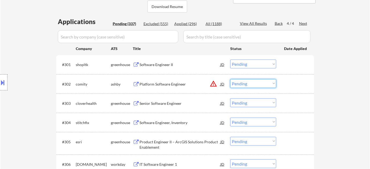
click at [260, 80] on select "Choose an option... Pending Applied Excluded (Questions) Excluded (Expired) Exc…" at bounding box center [253, 83] width 46 height 9
click at [230, 79] on select "Choose an option... Pending Applied Excluded (Questions) Excluded (Expired) Exc…" at bounding box center [253, 83] width 46 height 9
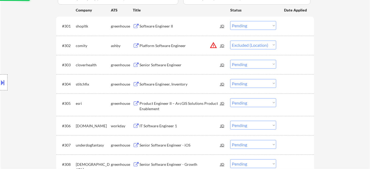
scroll to position [170, 0]
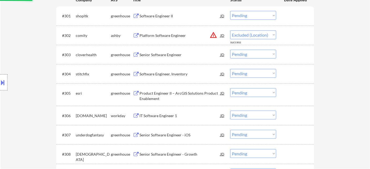
click at [169, 74] on div "Software Engineer, Inventory" at bounding box center [179, 73] width 81 height 5
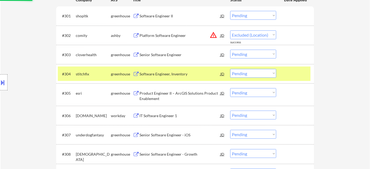
select select ""pending""
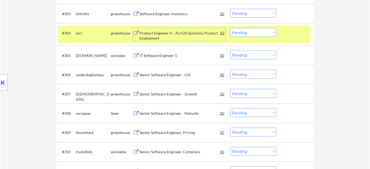
scroll to position [219, 0]
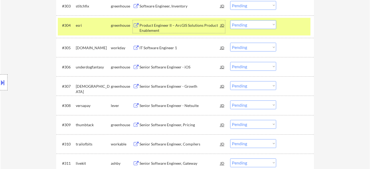
click at [180, 107] on div "Senior Software Engineer - Netsuite" at bounding box center [179, 105] width 81 height 5
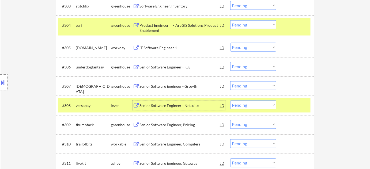
click at [267, 105] on select "Choose an option... Pending Applied Excluded (Questions) Excluded (Expired) Exc…" at bounding box center [253, 105] width 46 height 9
click at [230, 101] on select "Choose an option... Pending Applied Excluded (Questions) Excluded (Expired) Exc…" at bounding box center [253, 105] width 46 height 9
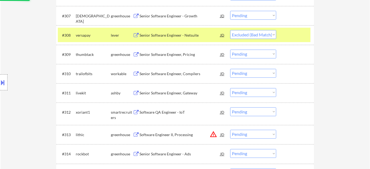
scroll to position [292, 0]
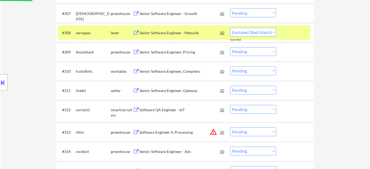
select select ""pending""
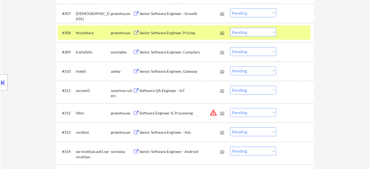
click at [185, 72] on div "Senior Software Engineer, Gateway" at bounding box center [179, 71] width 81 height 5
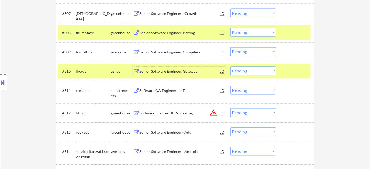
click at [249, 72] on select "Choose an option... Pending Applied Excluded (Questions) Excluded (Expired) Exc…" at bounding box center [253, 71] width 46 height 9
click at [230, 67] on select "Choose an option... Pending Applied Excluded (Questions) Excluded (Expired) Exc…" at bounding box center [253, 71] width 46 height 9
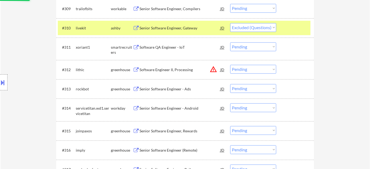
scroll to position [340, 0]
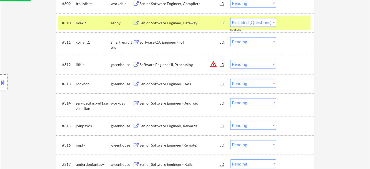
select select ""pending""
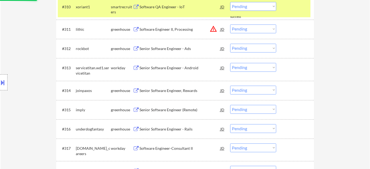
scroll to position [365, 0]
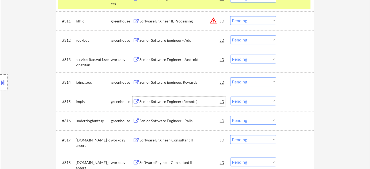
click at [168, 100] on div "Senior Software Engineer (Remote)" at bounding box center [179, 101] width 81 height 5
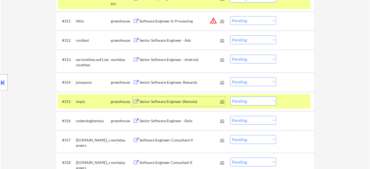
drag, startPoint x: 238, startPoint y: 100, endPoint x: 239, endPoint y: 104, distance: 4.7
click at [238, 100] on select "Choose an option... Pending Applied Excluded (Questions) Excluded (Expired) Exc…" at bounding box center [253, 101] width 46 height 9
click at [230, 97] on select "Choose an option... Pending Applied Excluded (Questions) Excluded (Expired) Exc…" at bounding box center [253, 101] width 46 height 9
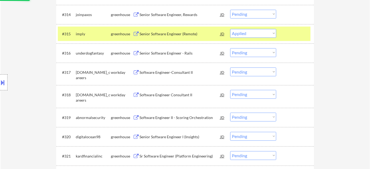
scroll to position [438, 0]
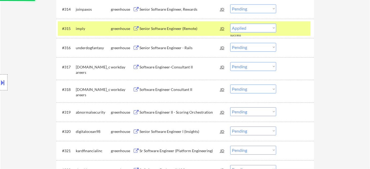
select select ""pending""
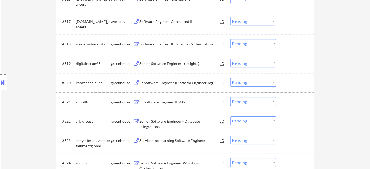
scroll to position [511, 0]
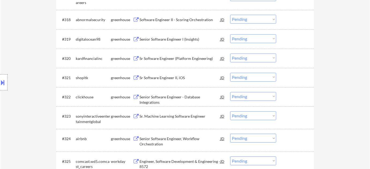
click at [188, 59] on div "Sr Software Engineer (Platform Engineering)" at bounding box center [179, 58] width 81 height 5
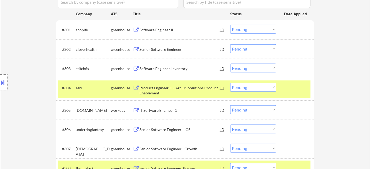
scroll to position [121, 0]
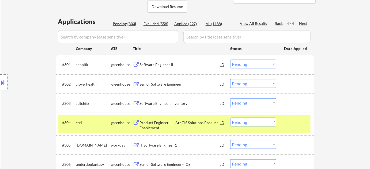
click at [167, 82] on div "Senior Software Engineer" at bounding box center [179, 84] width 81 height 5
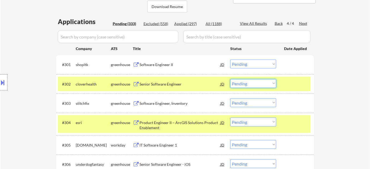
click at [246, 82] on select "Choose an option... Pending Applied Excluded (Questions) Excluded (Expired) Exc…" at bounding box center [253, 83] width 46 height 9
click at [230, 79] on select "Choose an option... Pending Applied Excluded (Questions) Excluded (Expired) Exc…" at bounding box center [253, 83] width 46 height 9
select select ""pending""
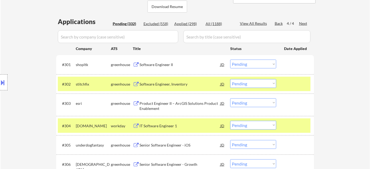
click at [280, 23] on div "Back" at bounding box center [279, 23] width 9 height 5
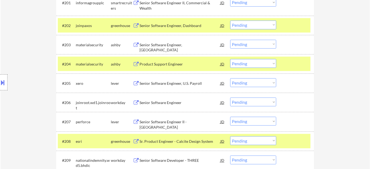
scroll to position [195, 0]
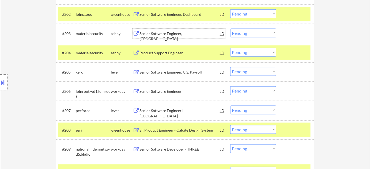
click at [173, 31] on div "Senior Software Engineer, [GEOGRAPHIC_DATA]" at bounding box center [179, 36] width 81 height 10
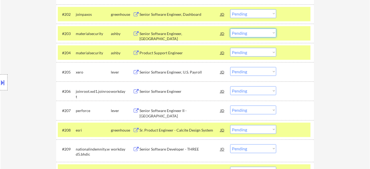
drag, startPoint x: 245, startPoint y: 32, endPoint x: 246, endPoint y: 35, distance: 3.8
click at [245, 32] on select "Choose an option... Pending Applied Excluded (Questions) Excluded (Expired) Exc…" at bounding box center [253, 33] width 46 height 9
click at [230, 29] on select "Choose an option... Pending Applied Excluded (Questions) Excluded (Expired) Exc…" at bounding box center [253, 33] width 46 height 9
select select ""pending""
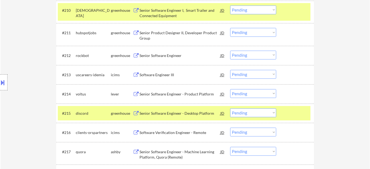
scroll to position [365, 0]
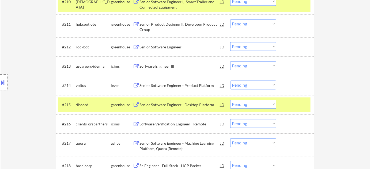
click at [184, 84] on div "Senior Software Engineer - Product Platform" at bounding box center [179, 85] width 81 height 5
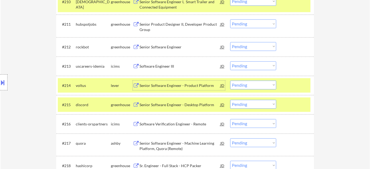
click at [248, 83] on select "Choose an option... Pending Applied Excluded (Questions) Excluded (Expired) Exc…" at bounding box center [253, 85] width 46 height 9
click at [230, 81] on select "Choose an option... Pending Applied Excluded (Questions) Excluded (Expired) Exc…" at bounding box center [253, 85] width 46 height 9
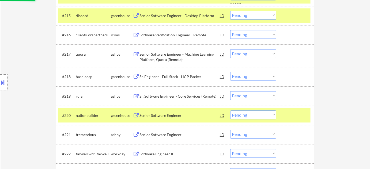
scroll to position [462, 0]
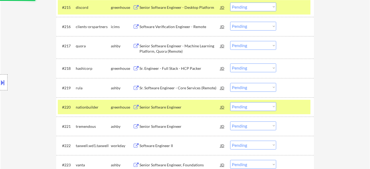
select select ""pending""
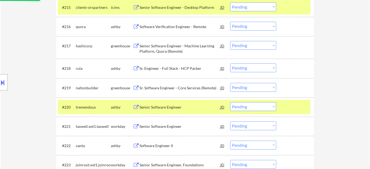
click at [185, 89] on div "Sr. Software Engineer - Core Services (Remote)" at bounding box center [179, 87] width 81 height 5
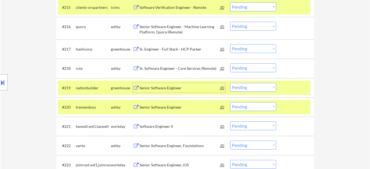
drag, startPoint x: 263, startPoint y: 87, endPoint x: 261, endPoint y: 90, distance: 3.7
click at [263, 87] on select "Choose an option... Pending Applied Excluded (Questions) Excluded (Expired) Exc…" at bounding box center [253, 87] width 46 height 9
click at [230, 83] on select "Choose an option... Pending Applied Excluded (Questions) Excluded (Expired) Exc…" at bounding box center [253, 87] width 46 height 9
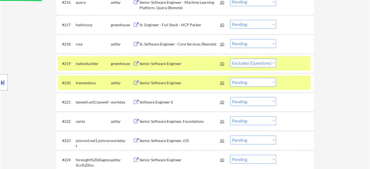
click at [187, 43] on div "Sr. Software Engineer - Core Services (Remote)" at bounding box center [179, 43] width 81 height 5
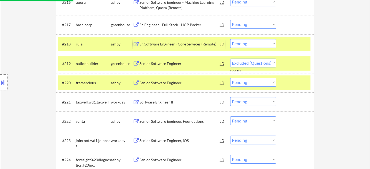
select select ""pending""
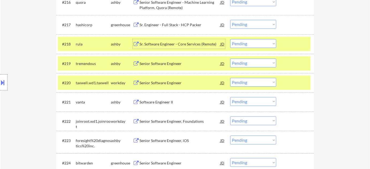
click at [252, 42] on select "Choose an option... Pending Applied Excluded (Questions) Excluded (Expired) Exc…" at bounding box center [253, 43] width 46 height 9
click at [230, 39] on select "Choose an option... Pending Applied Excluded (Questions) Excluded (Expired) Exc…" at bounding box center [253, 43] width 46 height 9
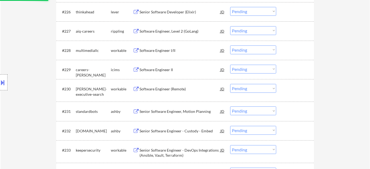
scroll to position [681, 0]
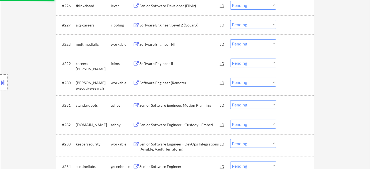
select select ""pending""
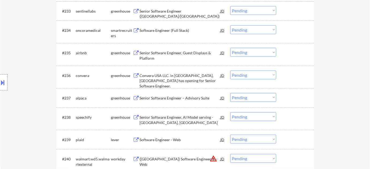
scroll to position [827, 0]
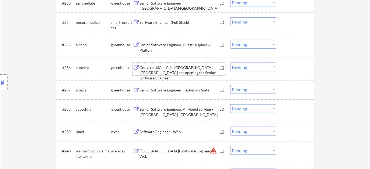
click at [175, 73] on div "Convera USA LLC. in Denver, CO has opening for Senior Software Engineer." at bounding box center [179, 73] width 81 height 16
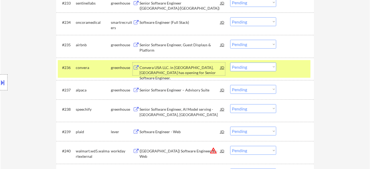
click at [6, 87] on div at bounding box center [3, 82] width 7 height 16
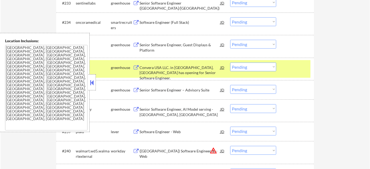
click at [94, 88] on div at bounding box center [91, 82] width 7 height 16
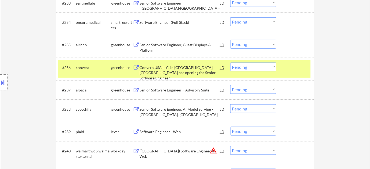
click at [241, 67] on select "Choose an option... Pending Applied Excluded (Questions) Excluded (Expired) Exc…" at bounding box center [253, 67] width 46 height 9
click at [230, 63] on select "Choose an option... Pending Applied Excluded (Questions) Excluded (Expired) Exc…" at bounding box center [253, 67] width 46 height 9
select select ""pending""
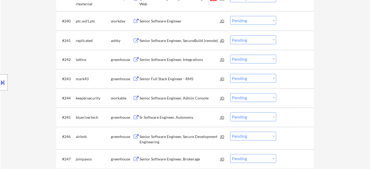
scroll to position [973, 0]
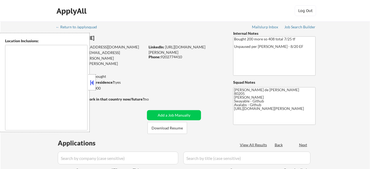
type textarea "[GEOGRAPHIC_DATA], [GEOGRAPHIC_DATA] [GEOGRAPHIC_DATA], [GEOGRAPHIC_DATA], [GEO…"
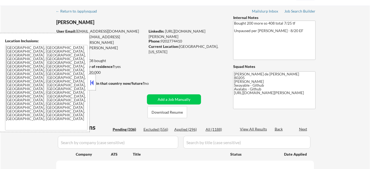
scroll to position [24, 0]
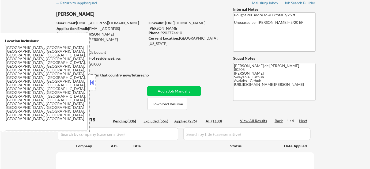
click at [93, 82] on button at bounding box center [92, 83] width 6 height 8
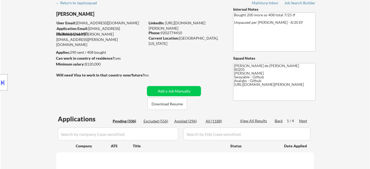
select select ""pending""
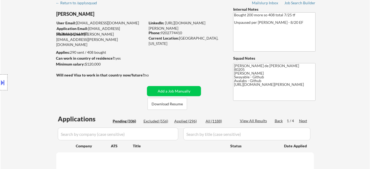
select select ""pending""
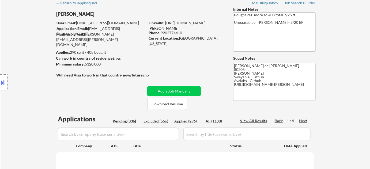
select select ""pending""
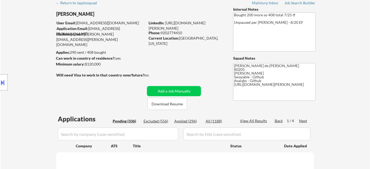
select select ""pending""
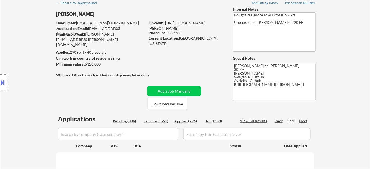
select select ""pending""
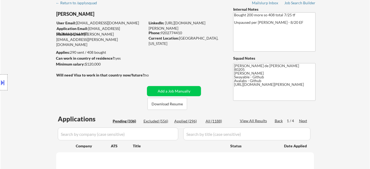
select select ""pending""
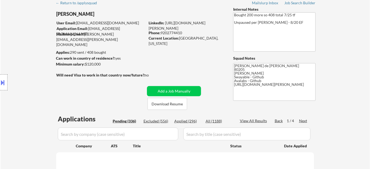
select select ""pending""
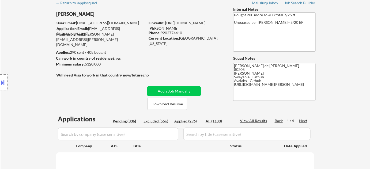
select select ""pending""
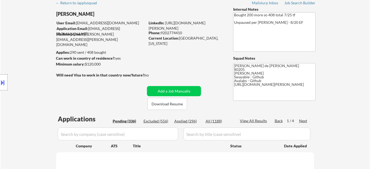
select select ""pending""
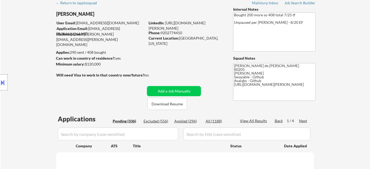
select select ""pending""
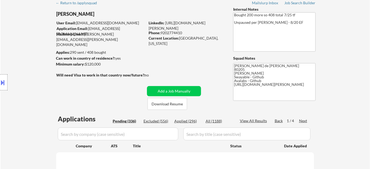
select select ""pending""
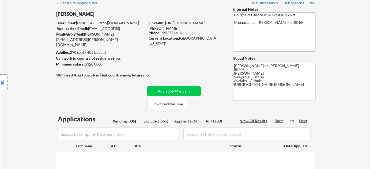
select select ""pending""
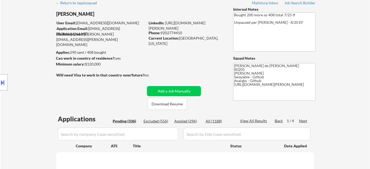
select select ""pending""
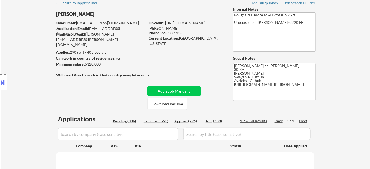
select select ""pending""
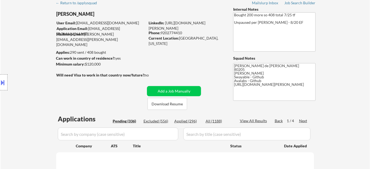
select select ""pending""
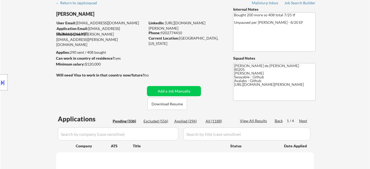
select select ""pending""
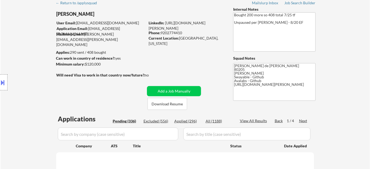
select select ""pending""
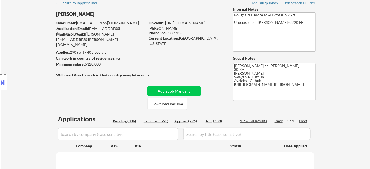
select select ""pending""
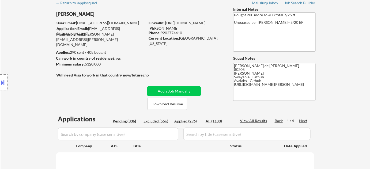
select select ""pending""
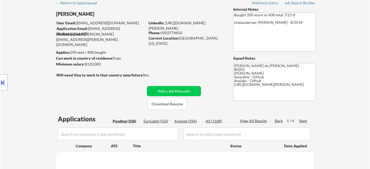
select select ""pending""
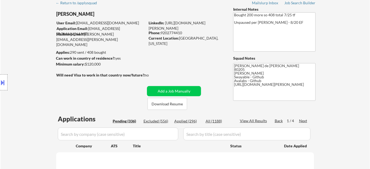
select select ""pending""
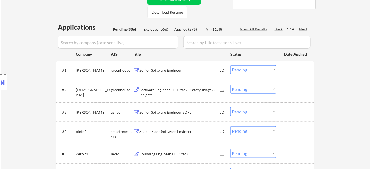
scroll to position [121, 0]
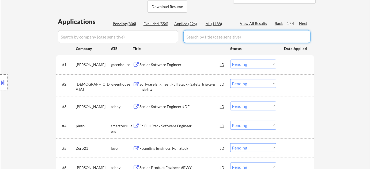
click at [193, 23] on div "Applied (296)" at bounding box center [187, 23] width 27 height 5
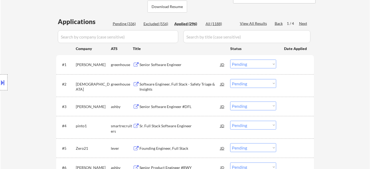
click at [142, 36] on input "input" at bounding box center [118, 36] width 120 height 13
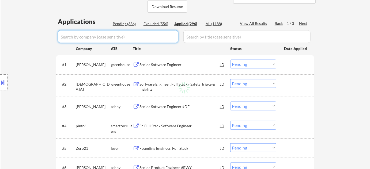
select select ""applied""
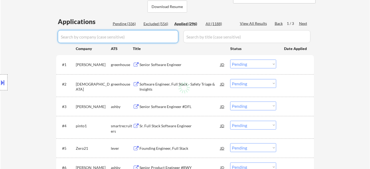
select select ""applied""
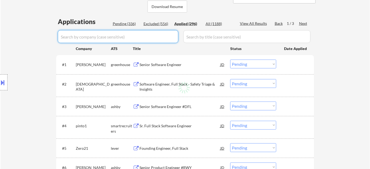
select select ""applied""
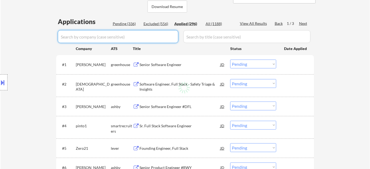
select select ""applied""
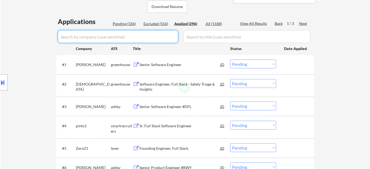
select select ""applied""
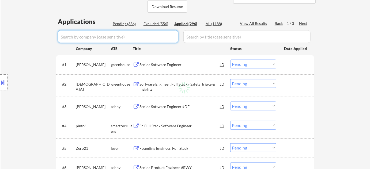
select select ""applied""
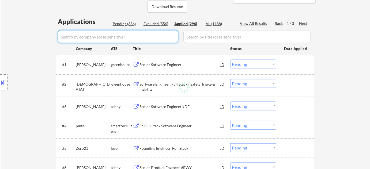
select select ""applied""
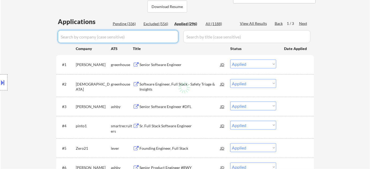
select select ""applied""
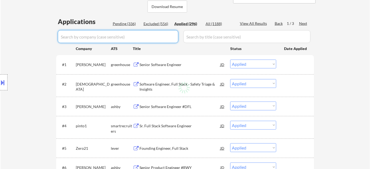
select select ""applied""
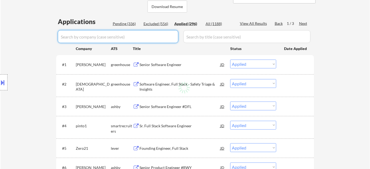
select select ""applied""
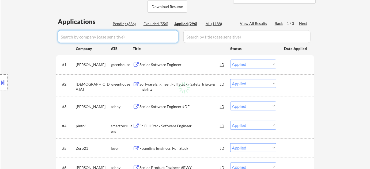
select select ""applied""
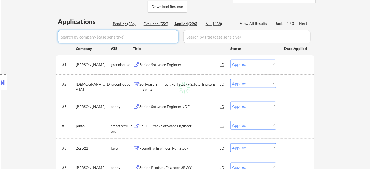
select select ""applied""
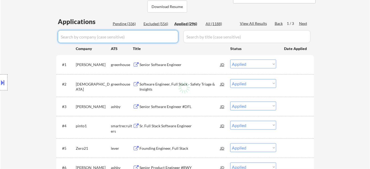
select select ""applied""
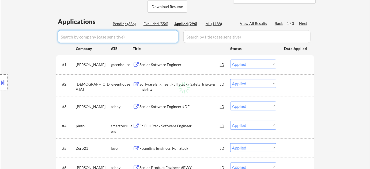
select select ""applied""
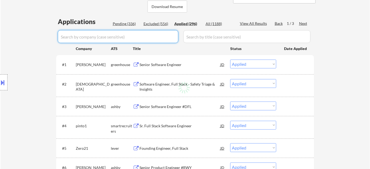
select select ""applied""
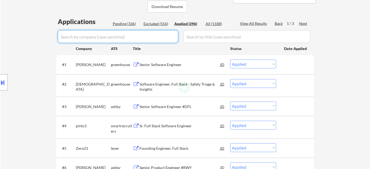
select select ""applied""
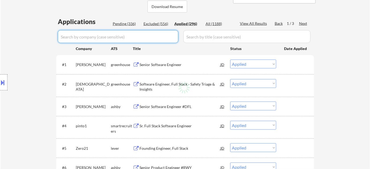
select select ""applied""
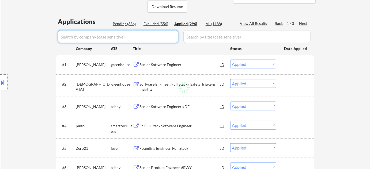
select select ""applied""
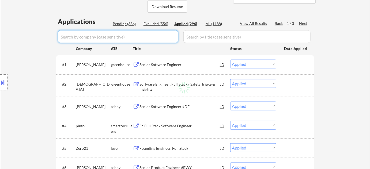
select select ""applied""
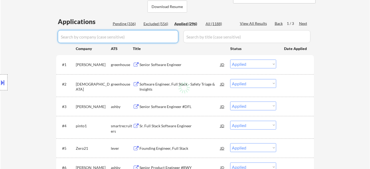
select select ""applied""
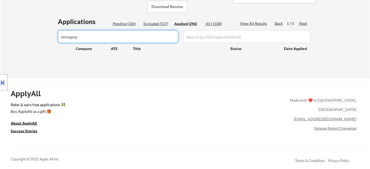
drag, startPoint x: 112, startPoint y: 38, endPoint x: 26, endPoint y: 41, distance: 85.7
drag, startPoint x: 116, startPoint y: 37, endPoint x: 8, endPoint y: 36, distance: 107.6
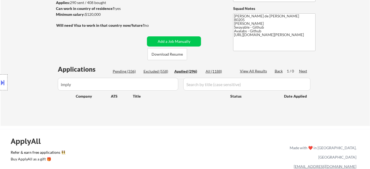
scroll to position [73, 0]
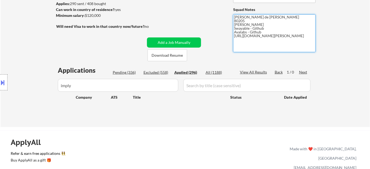
drag, startPoint x: 234, startPoint y: 36, endPoint x: 258, endPoint y: 41, distance: 25.0
click at [258, 41] on textarea "[PERSON_NAME] de [PERSON_NAME] 80205 [PERSON_NAME] Swayable - Github Avalabs - …" at bounding box center [274, 33] width 82 height 38
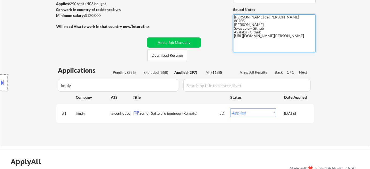
drag, startPoint x: 115, startPoint y: 81, endPoint x: 17, endPoint y: 81, distance: 97.7
click at [17, 81] on body "← Return to /applysquad Mailslurp Inbox Job Search Builder [PERSON_NAME] User E…" at bounding box center [185, 11] width 370 height 169
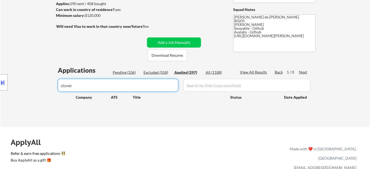
scroll to position [48, 0]
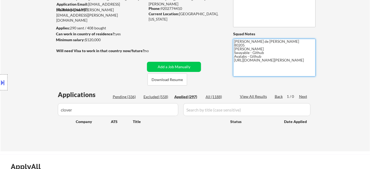
drag, startPoint x: 234, startPoint y: 60, endPoint x: 260, endPoint y: 66, distance: 26.3
click at [260, 66] on textarea "[PERSON_NAME] de [PERSON_NAME] 80205 [PERSON_NAME] Swayable - Github Avalabs - …" at bounding box center [274, 58] width 82 height 38
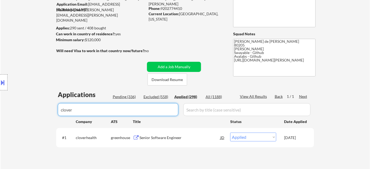
drag, startPoint x: 100, startPoint y: 106, endPoint x: 0, endPoint y: 117, distance: 101.0
click at [0, 117] on body "← Return to /applysquad Mailslurp Inbox Job Search Builder [PERSON_NAME] User E…" at bounding box center [185, 36] width 370 height 169
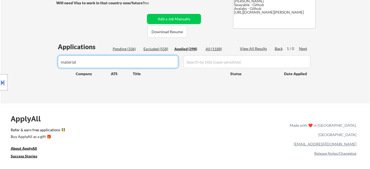
scroll to position [97, 0]
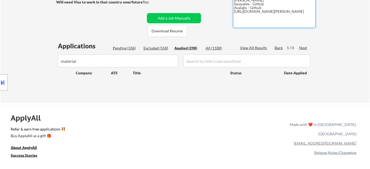
drag, startPoint x: 235, startPoint y: 12, endPoint x: 256, endPoint y: 17, distance: 21.5
click at [256, 17] on textarea "[PERSON_NAME] de [PERSON_NAME] 80205 [PERSON_NAME] Swayable - Github Avalabs - …" at bounding box center [274, 9] width 82 height 38
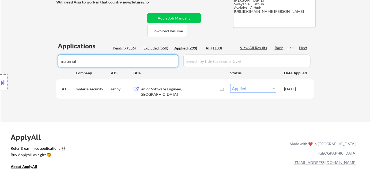
drag, startPoint x: 104, startPoint y: 63, endPoint x: 0, endPoint y: 64, distance: 104.1
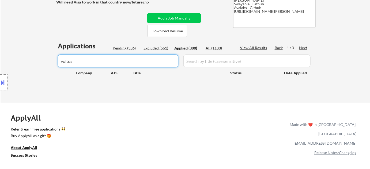
drag, startPoint x: 143, startPoint y: 58, endPoint x: 72, endPoint y: 55, distance: 71.0
drag, startPoint x: 121, startPoint y: 59, endPoint x: 0, endPoint y: 62, distance: 121.3
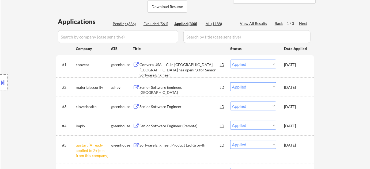
scroll to position [0, 0]
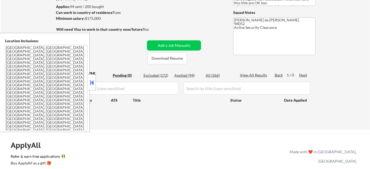
scroll to position [73, 0]
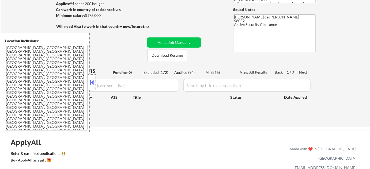
click at [92, 85] on button at bounding box center [92, 83] width 6 height 8
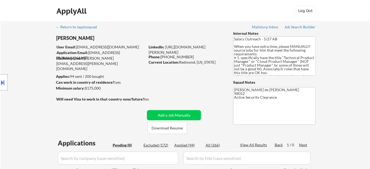
scroll to position [0, 0]
click at [308, 24] on div "← Return to /applysquad Mailslurp Inbox Job Search Builder [PERSON_NAME] User E…" at bounding box center [185, 108] width 267 height 174
click at [307, 29] on link "Job Search Builder" at bounding box center [299, 27] width 31 height 5
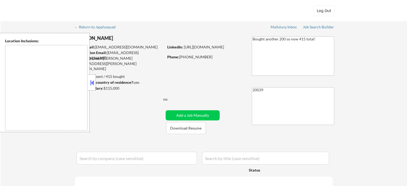
type textarea "[GEOGRAPHIC_DATA], [GEOGRAPHIC_DATA] [GEOGRAPHIC_DATA], [GEOGRAPHIC_DATA] [GEOG…"
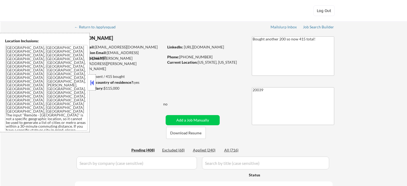
select select ""pending""
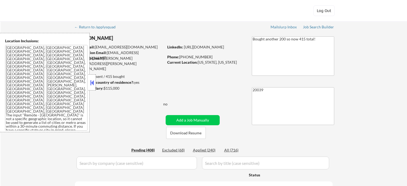
select select ""pending""
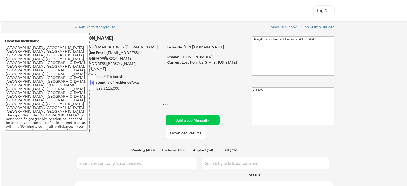
select select ""pending""
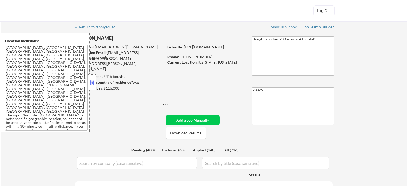
select select ""pending""
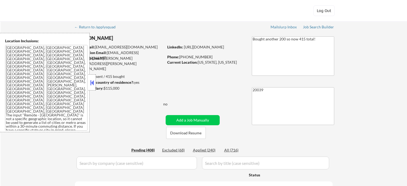
select select ""pending""
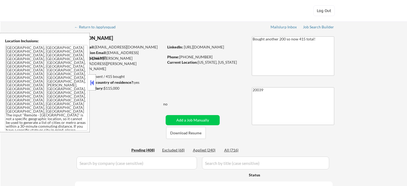
select select ""pending""
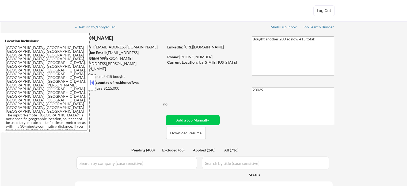
select select ""pending""
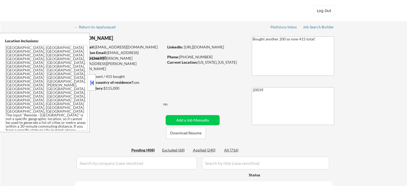
select select ""pending""
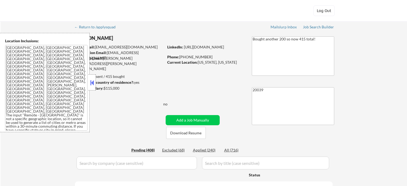
select select ""pending""
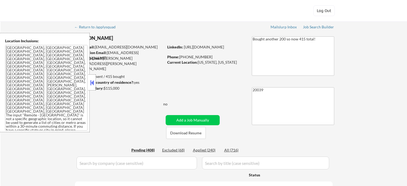
select select ""pending""
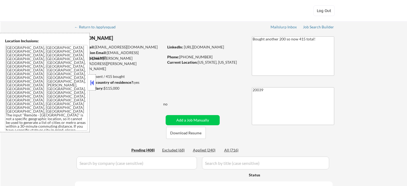
select select ""pending""
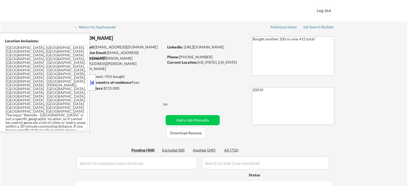
select select ""pending""
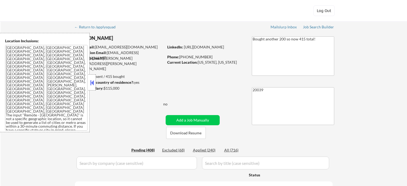
select select ""pending""
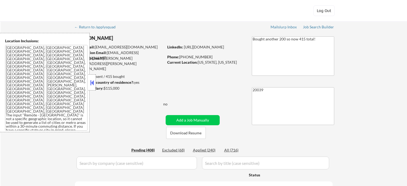
select select ""pending""
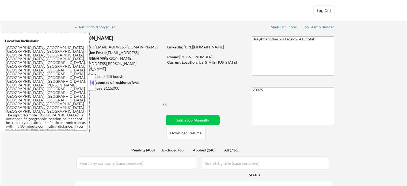
select select ""pending""
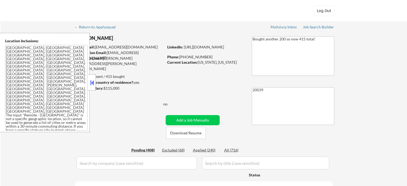
select select ""pending""
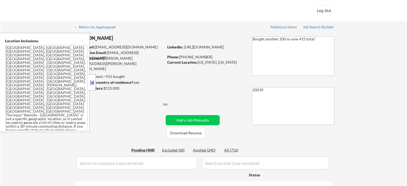
select select ""pending""
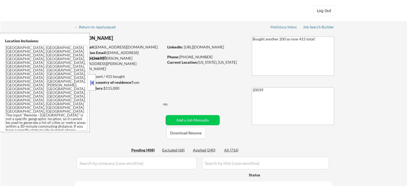
select select ""pending""
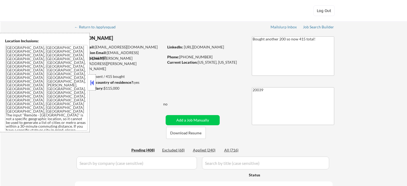
select select ""pending""
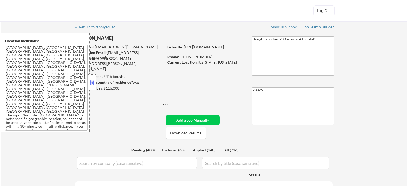
select select ""pending""
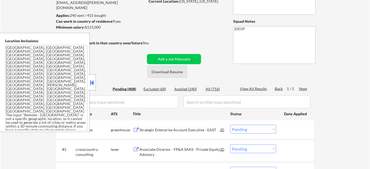
scroll to position [73, 0]
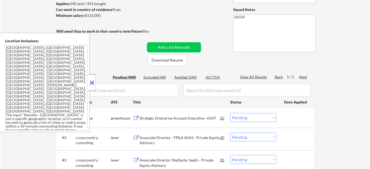
click at [91, 86] on button at bounding box center [92, 83] width 6 height 8
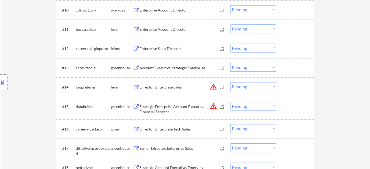
scroll to position [389, 0]
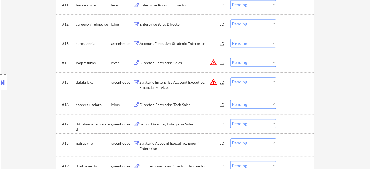
click at [6, 84] on button at bounding box center [3, 82] width 6 height 9
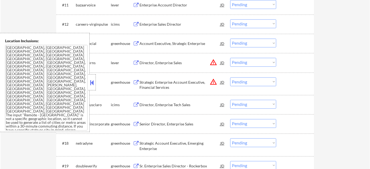
click at [94, 80] on button at bounding box center [92, 83] width 6 height 8
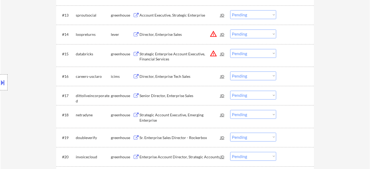
scroll to position [438, 0]
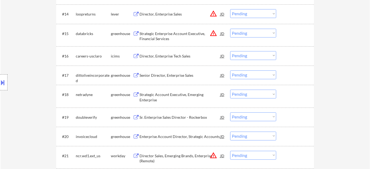
click at [0, 82] on button at bounding box center [3, 82] width 6 height 9
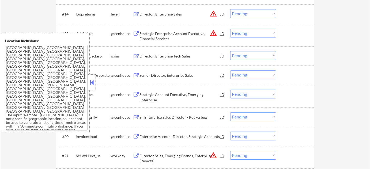
click at [92, 81] on button at bounding box center [92, 83] width 6 height 8
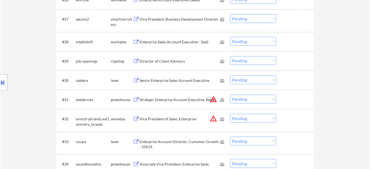
scroll to position [705, 0]
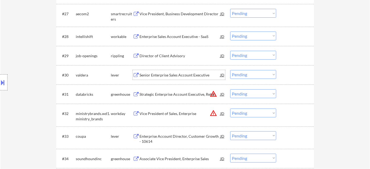
click at [180, 76] on div "Senior Enterprise Sales Account Executive" at bounding box center [179, 75] width 81 height 5
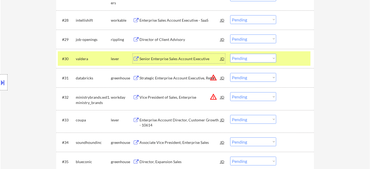
scroll to position [730, 0]
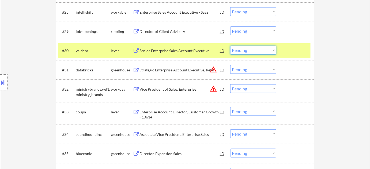
drag, startPoint x: 252, startPoint y: 49, endPoint x: 252, endPoint y: 54, distance: 5.1
click at [252, 49] on select "Choose an option... Pending Applied Excluded (Questions) Excluded (Expired) Exc…" at bounding box center [253, 50] width 46 height 9
click at [230, 46] on select "Choose an option... Pending Applied Excluded (Questions) Excluded (Expired) Exc…" at bounding box center [253, 50] width 46 height 9
select select ""pending""
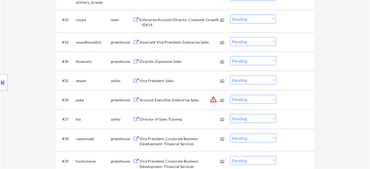
scroll to position [827, 0]
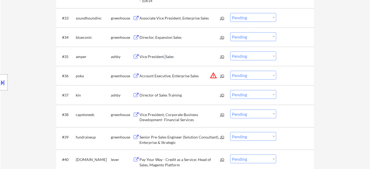
click at [164, 57] on div "Vice President, Sales" at bounding box center [179, 56] width 81 height 5
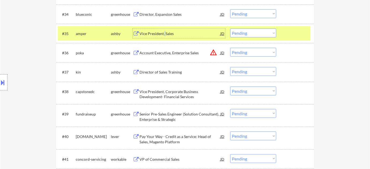
scroll to position [876, 0]
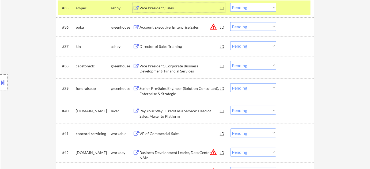
click at [176, 48] on div "Director of Sales Training" at bounding box center [179, 46] width 81 height 5
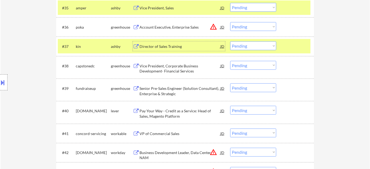
click at [251, 45] on select "Choose an option... Pending Applied Excluded (Questions) Excluded (Expired) Exc…" at bounding box center [253, 45] width 46 height 9
click at [230, 41] on select "Choose an option... Pending Applied Excluded (Questions) Excluded (Expired) Exc…" at bounding box center [253, 45] width 46 height 9
select select ""pending""
click at [182, 72] on div "Vice President, Corporate Business Development- Financial Services" at bounding box center [179, 68] width 81 height 10
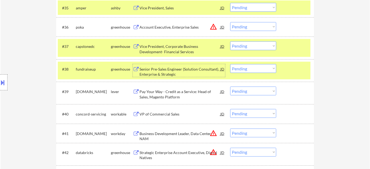
click at [254, 70] on select "Choose an option... Pending Applied Excluded (Questions) Excluded (Expired) Exc…" at bounding box center [253, 68] width 46 height 9
click at [230, 64] on select "Choose an option... Pending Applied Excluded (Questions) Excluded (Expired) Exc…" at bounding box center [253, 68] width 46 height 9
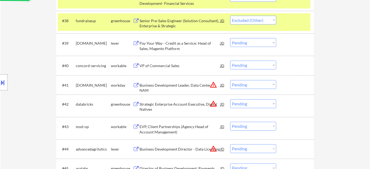
scroll to position [924, 0]
select select ""pending""
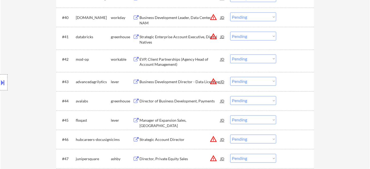
scroll to position [973, 0]
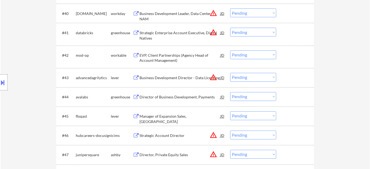
click at [210, 76] on button "warning_amber" at bounding box center [213, 77] width 7 height 7
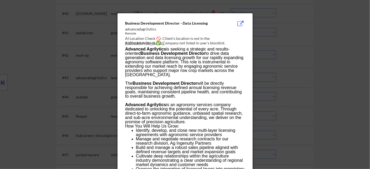
click at [292, 85] on div at bounding box center [185, 84] width 370 height 169
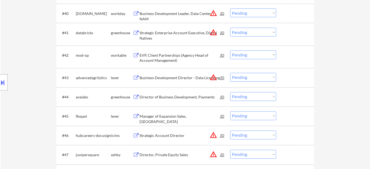
click at [261, 79] on select "Choose an option... Pending Applied Excluded (Questions) Excluded (Expired) Exc…" at bounding box center [253, 77] width 46 height 9
click at [230, 73] on select "Choose an option... Pending Applied Excluded (Questions) Excluded (Expired) Exc…" at bounding box center [253, 77] width 46 height 9
click at [210, 33] on button "warning_amber" at bounding box center [213, 32] width 7 height 7
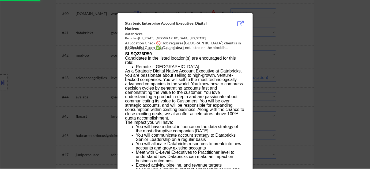
select select ""pending""
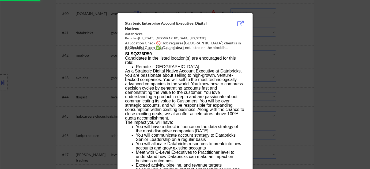
click at [305, 59] on div at bounding box center [185, 84] width 370 height 169
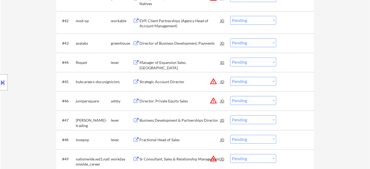
scroll to position [1022, 0]
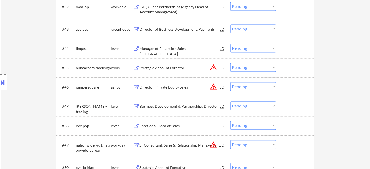
click at [190, 52] on div "Manager of Expansion Sales, [GEOGRAPHIC_DATA]" at bounding box center [179, 49] width 81 height 10
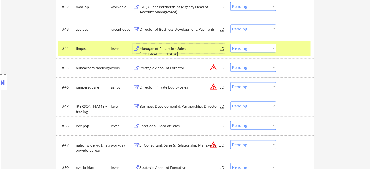
click at [242, 47] on select "Choose an option... Pending Applied Excluded (Questions) Excluded (Expired) Exc…" at bounding box center [253, 48] width 46 height 9
click at [230, 44] on select "Choose an option... Pending Applied Excluded (Questions) Excluded (Expired) Exc…" at bounding box center [253, 48] width 46 height 9
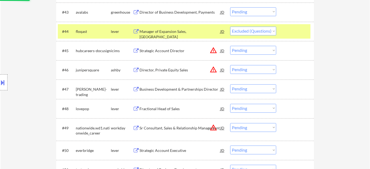
scroll to position [1070, 0]
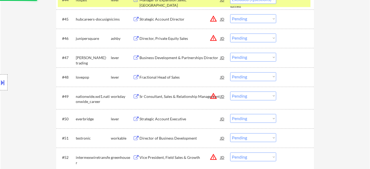
select select ""pending""
click at [169, 75] on div "Fractional Head of Sales" at bounding box center [179, 77] width 81 height 5
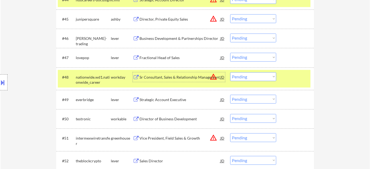
click at [177, 56] on div "Fractional Head of Sales" at bounding box center [179, 57] width 81 height 5
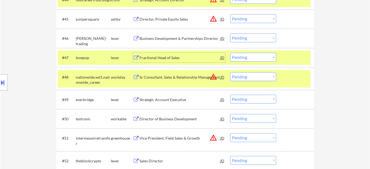
click at [240, 58] on select "Choose an option... Pending Applied Excluded (Questions) Excluded (Expired) Exc…" at bounding box center [253, 57] width 46 height 9
click at [230, 53] on select "Choose an option... Pending Applied Excluded (Questions) Excluded (Expired) Exc…" at bounding box center [253, 57] width 46 height 9
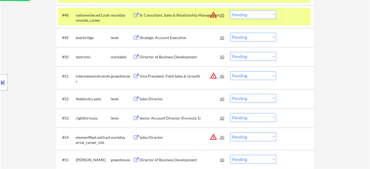
scroll to position [1143, 0]
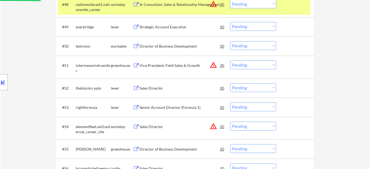
select select ""pending""
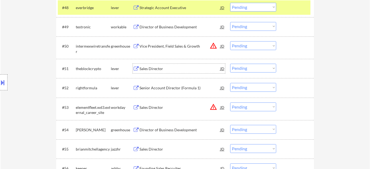
click at [161, 71] on div "Sales Director" at bounding box center [179, 69] width 81 height 10
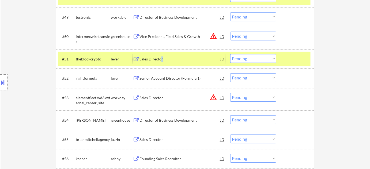
scroll to position [1168, 0]
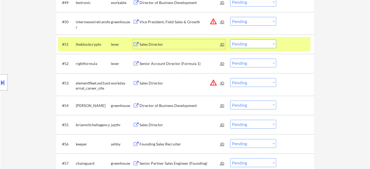
click at [178, 63] on div "Senior Account Director (Formula 1)" at bounding box center [179, 63] width 81 height 5
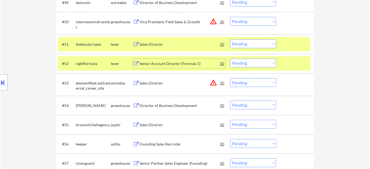
click at [253, 64] on select "Choose an option... Pending Applied Excluded (Questions) Excluded (Expired) Exc…" at bounding box center [253, 63] width 46 height 9
click at [230, 59] on select "Choose an option... Pending Applied Excluded (Questions) Excluded (Expired) Exc…" at bounding box center [253, 63] width 46 height 9
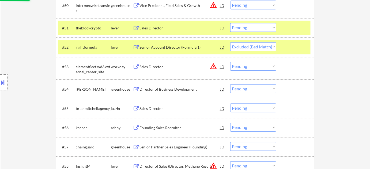
scroll to position [1216, 0]
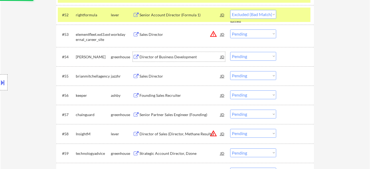
click at [169, 55] on div "Director of Business Development" at bounding box center [179, 56] width 81 height 5
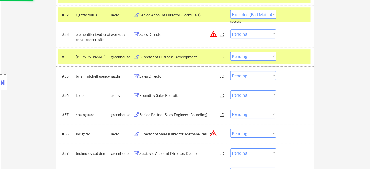
select select ""pending""
